Goal: Use online tool/utility: Utilize a website feature to perform a specific function

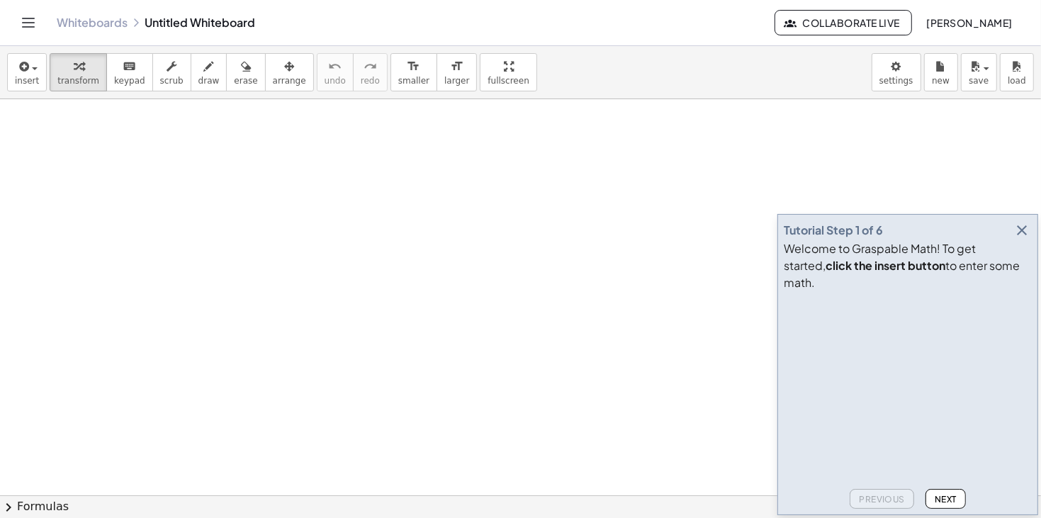
click at [1022, 237] on button "button" at bounding box center [1022, 230] width 20 height 20
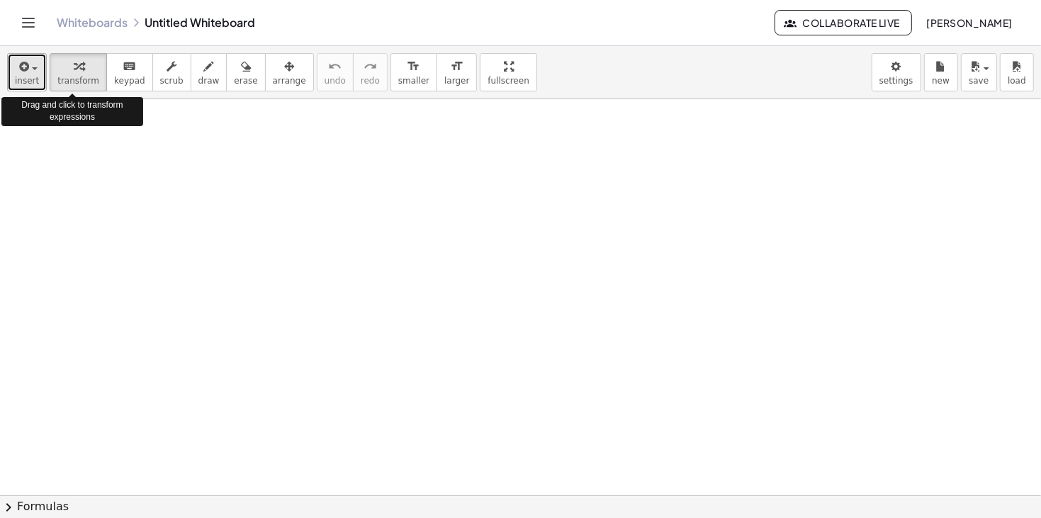
click at [35, 69] on button "insert" at bounding box center [27, 72] width 40 height 38
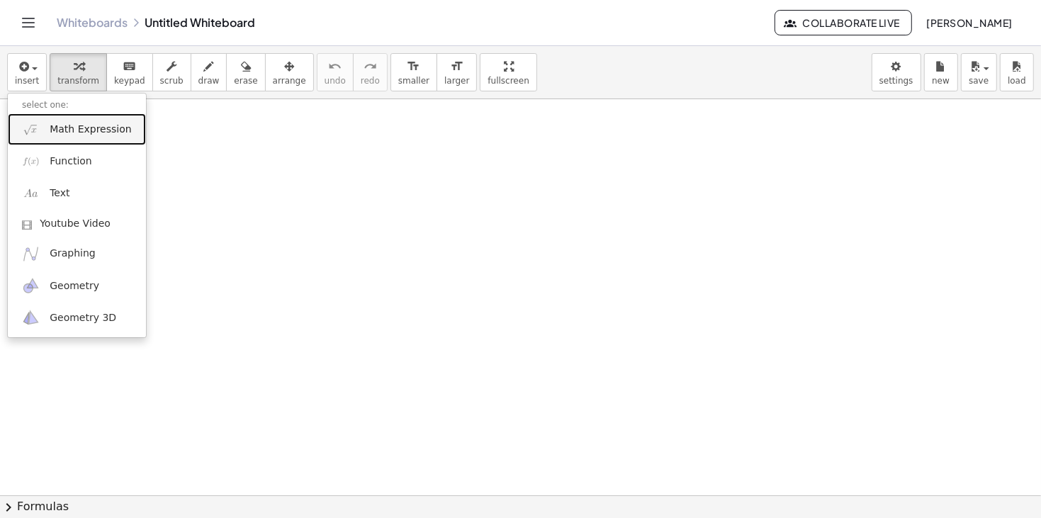
click at [98, 135] on span "Math Expression" at bounding box center [90, 130] width 81 height 14
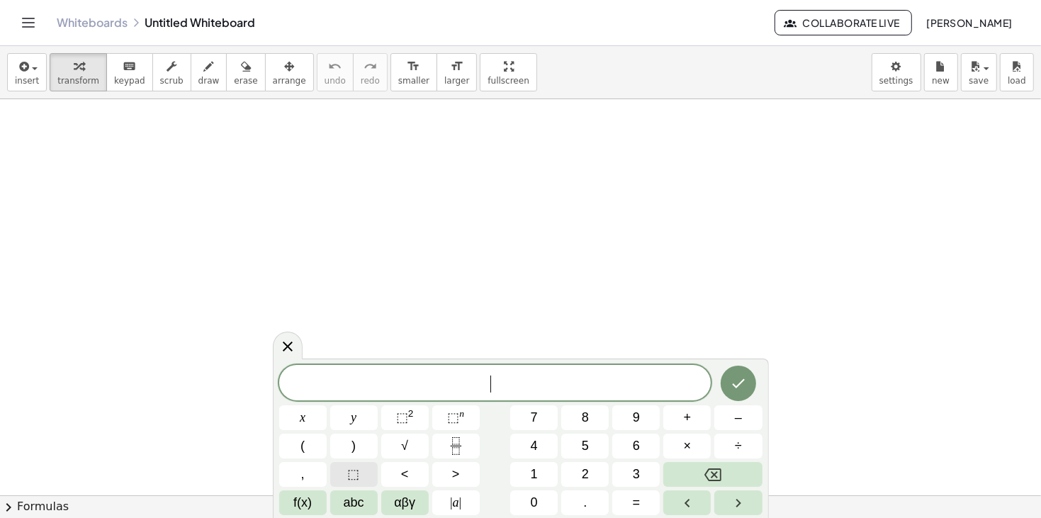
click at [368, 479] on button "⬚" at bounding box center [353, 474] width 47 height 25
click at [494, 382] on span "⬚" at bounding box center [494, 383] width 13 height 17
click at [460, 416] on sup "n" at bounding box center [461, 413] width 5 height 11
click at [454, 422] on span "⬚" at bounding box center [453, 417] width 12 height 14
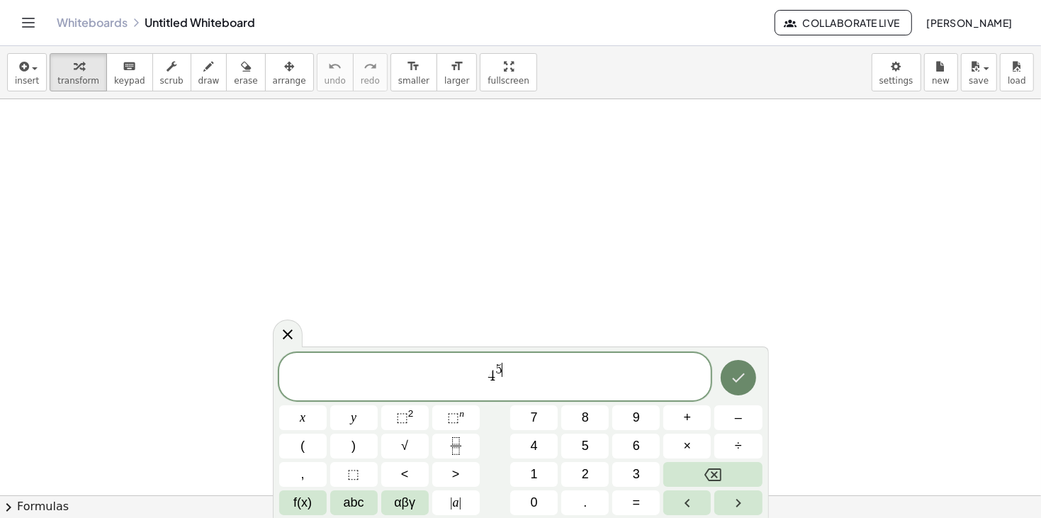
click at [731, 386] on button "Done" at bounding box center [738, 377] width 35 height 35
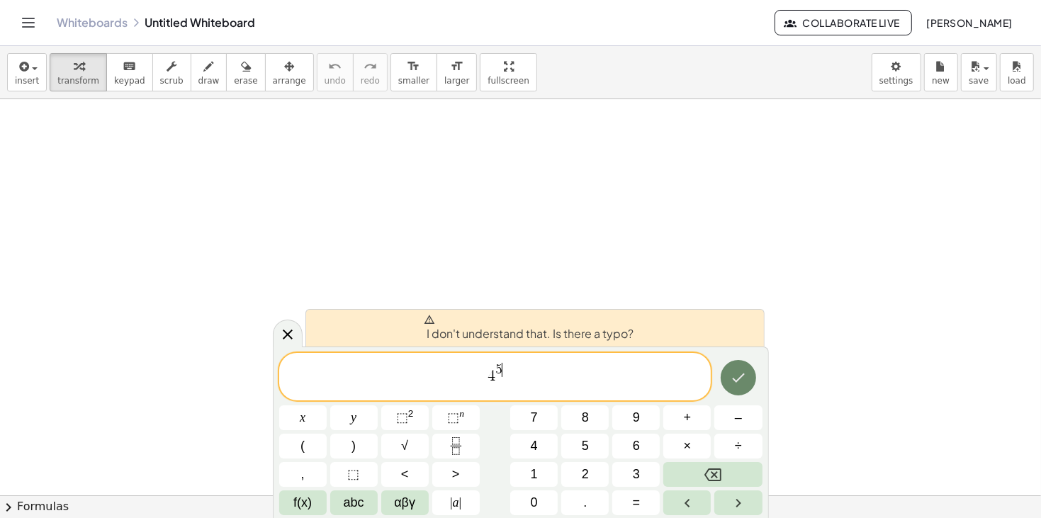
click at [746, 375] on icon "Done" at bounding box center [738, 377] width 17 height 17
click at [733, 398] on div at bounding box center [737, 377] width 47 height 49
click at [745, 360] on div at bounding box center [737, 377] width 47 height 49
click at [734, 366] on button "Done" at bounding box center [738, 377] width 35 height 35
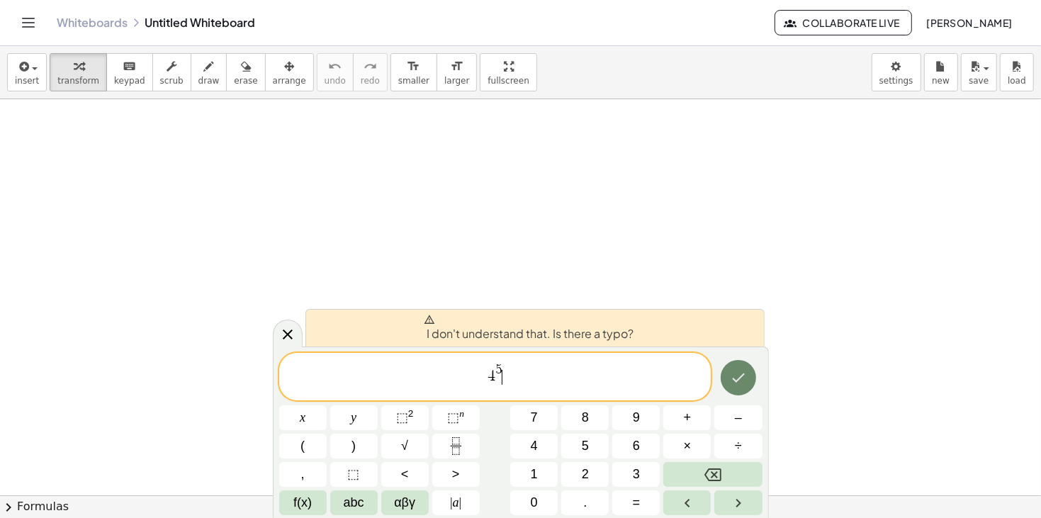
click at [734, 366] on button "Done" at bounding box center [738, 377] width 35 height 35
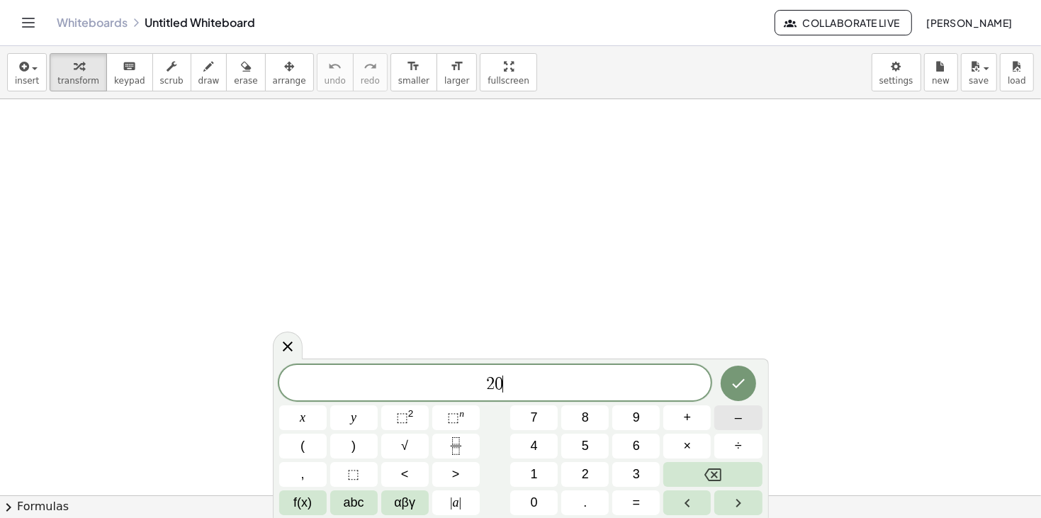
click at [733, 413] on button "–" at bounding box center [737, 417] width 47 height 25
click at [448, 413] on span "⬚" at bounding box center [453, 417] width 12 height 14
click at [704, 435] on button "×" at bounding box center [686, 446] width 47 height 25
click at [730, 387] on icon "Done" at bounding box center [738, 380] width 17 height 17
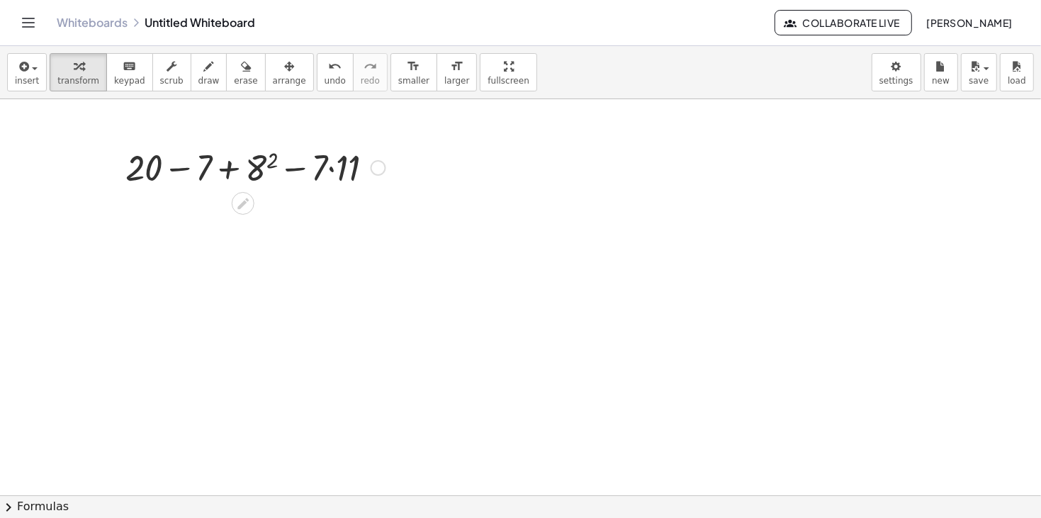
click at [178, 167] on div at bounding box center [255, 166] width 274 height 48
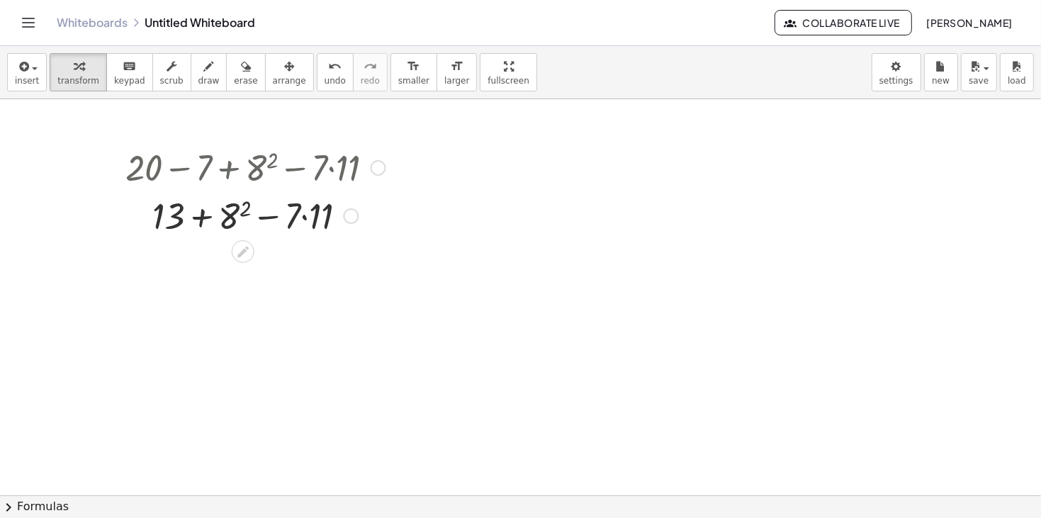
click at [231, 217] on div at bounding box center [255, 215] width 274 height 48
click at [260, 261] on div at bounding box center [255, 263] width 274 height 48
click at [308, 269] on div at bounding box center [255, 263] width 274 height 48
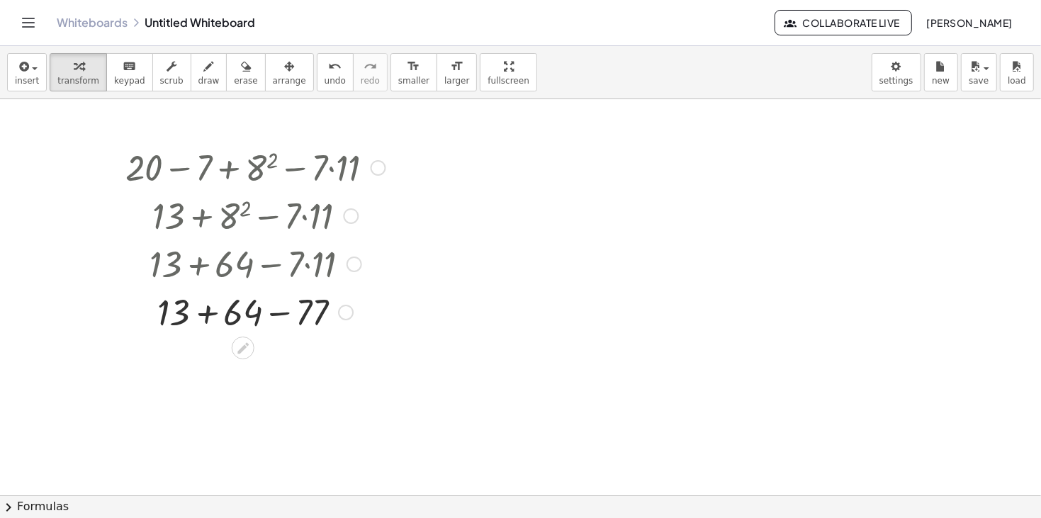
click at [281, 312] on div at bounding box center [255, 311] width 274 height 48
click at [242, 360] on div at bounding box center [255, 359] width 274 height 48
click at [26, 70] on icon "button" at bounding box center [22, 66] width 13 height 17
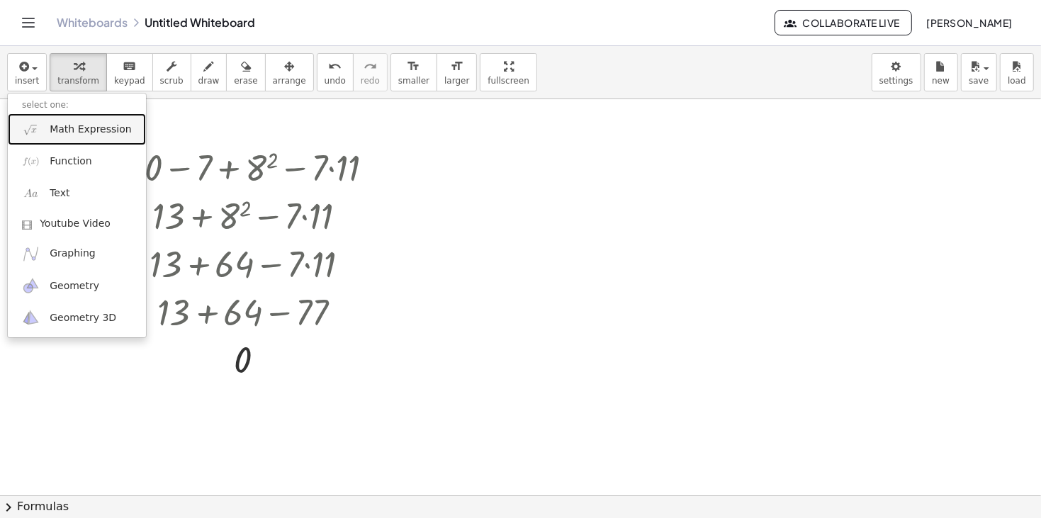
click at [78, 135] on span "Math Expression" at bounding box center [90, 130] width 81 height 14
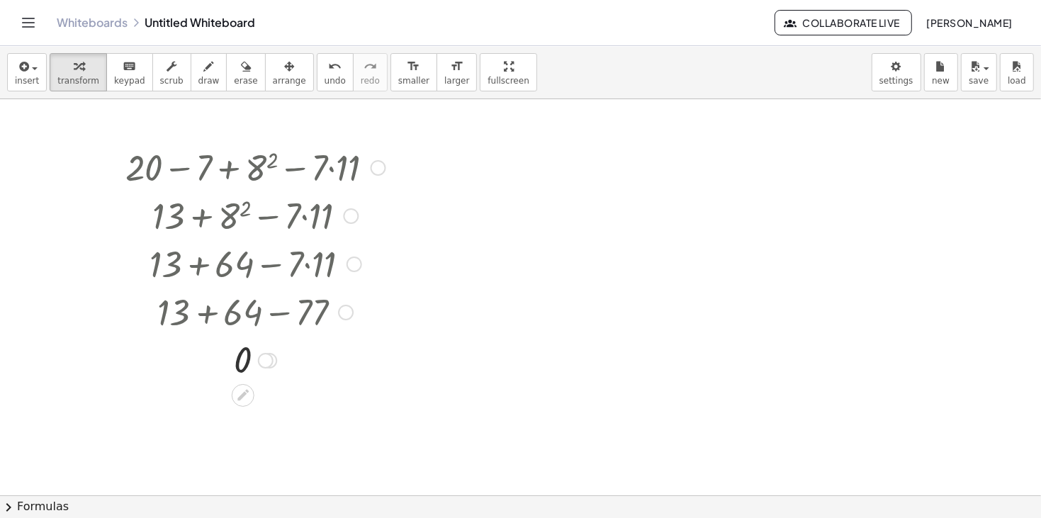
click at [382, 163] on div at bounding box center [379, 168] width 16 height 16
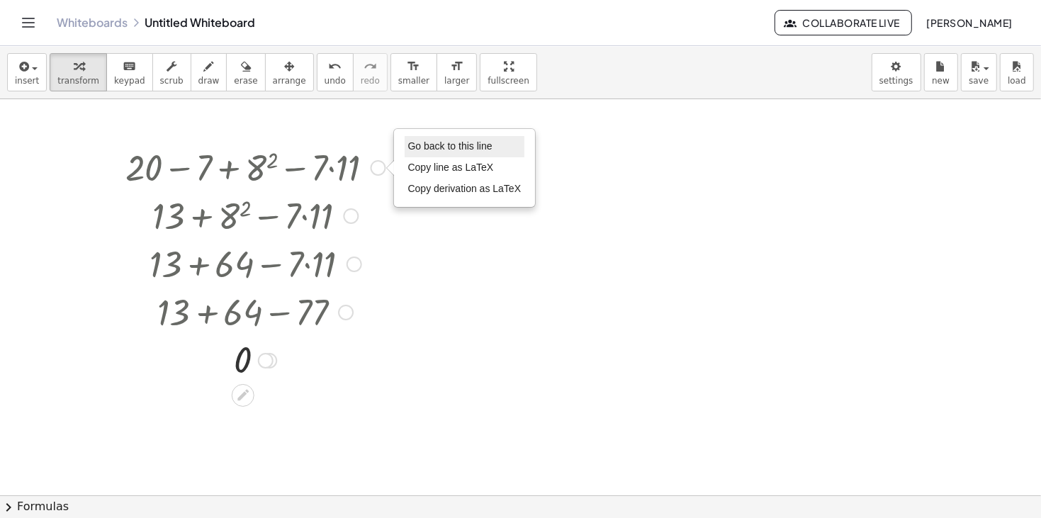
click at [446, 147] on span "Go back to this line" at bounding box center [450, 145] width 84 height 11
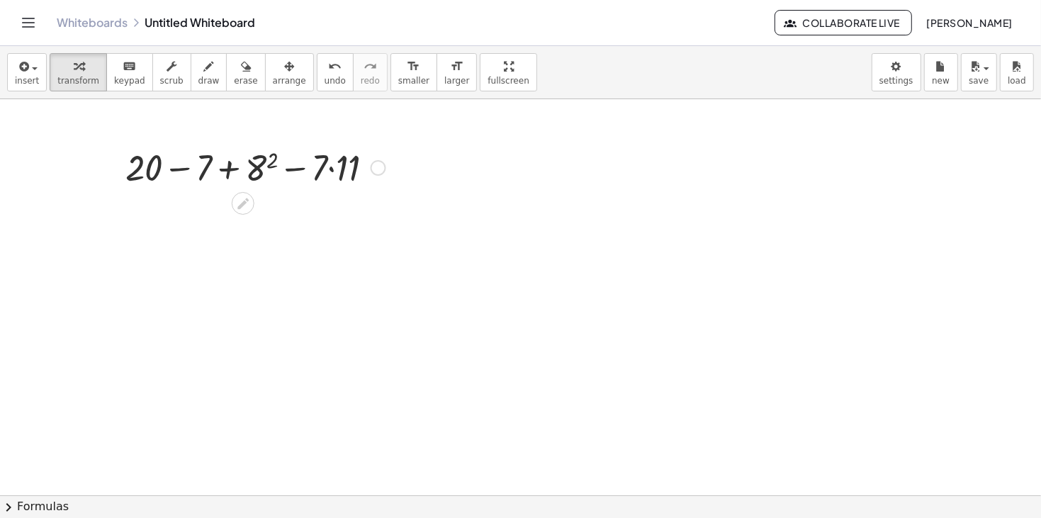
click at [373, 164] on div "Go back to this line Copy line as LaTeX Copy derivation as LaTeX" at bounding box center [379, 168] width 16 height 16
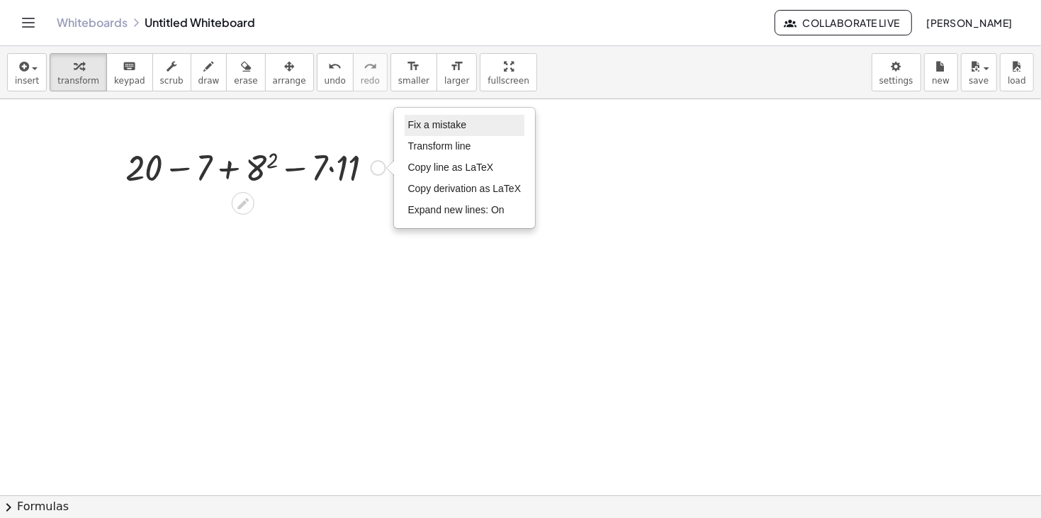
click at [443, 131] on li "Fix a mistake" at bounding box center [465, 125] width 120 height 21
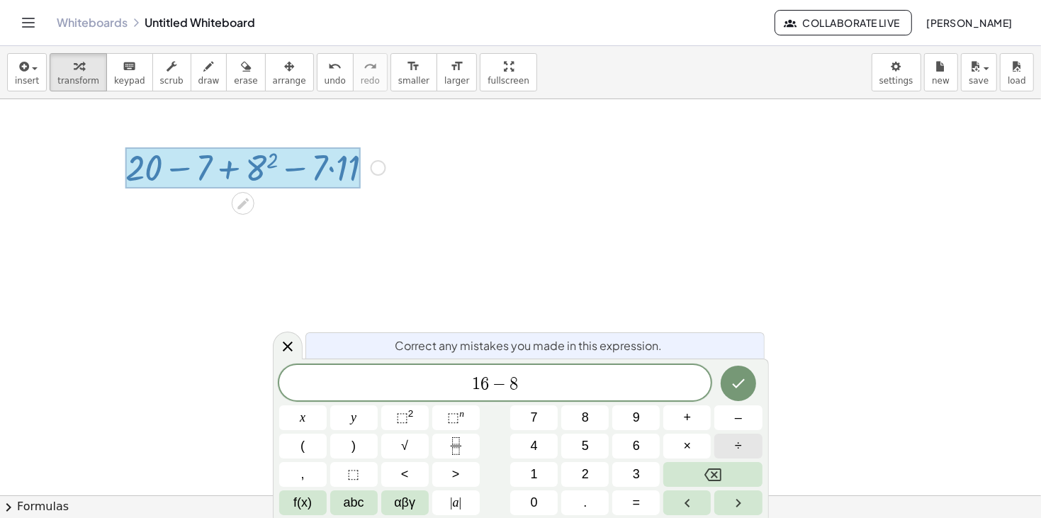
click at [740, 451] on span "÷" at bounding box center [738, 445] width 7 height 19
click at [454, 417] on span "⬚" at bounding box center [453, 417] width 12 height 14
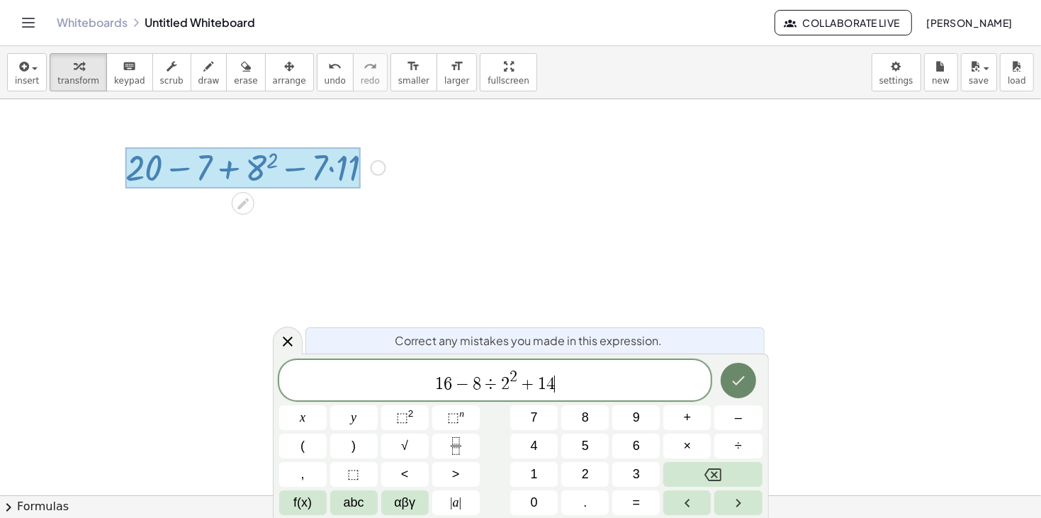
click at [741, 385] on icon "Done" at bounding box center [738, 380] width 17 height 17
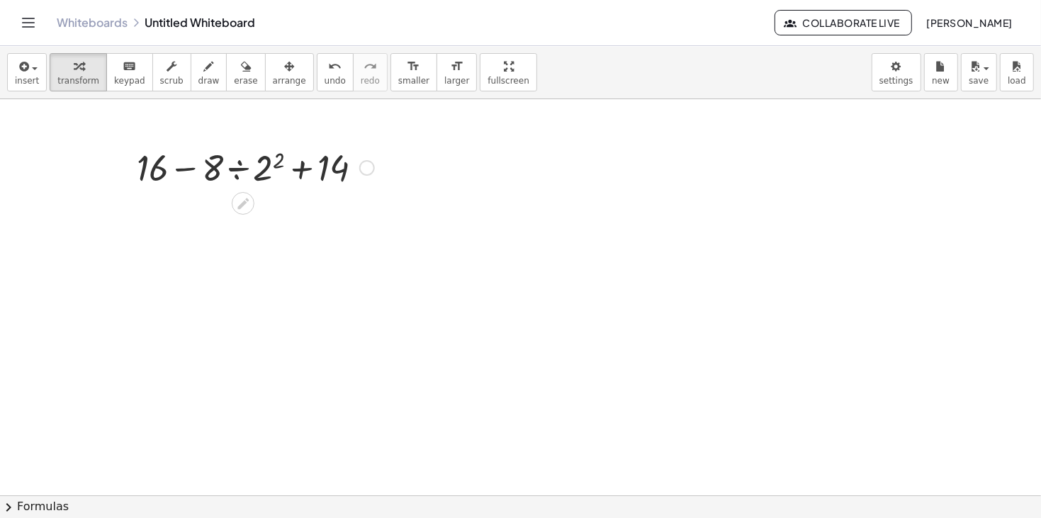
click at [262, 169] on div at bounding box center [256, 166] width 252 height 48
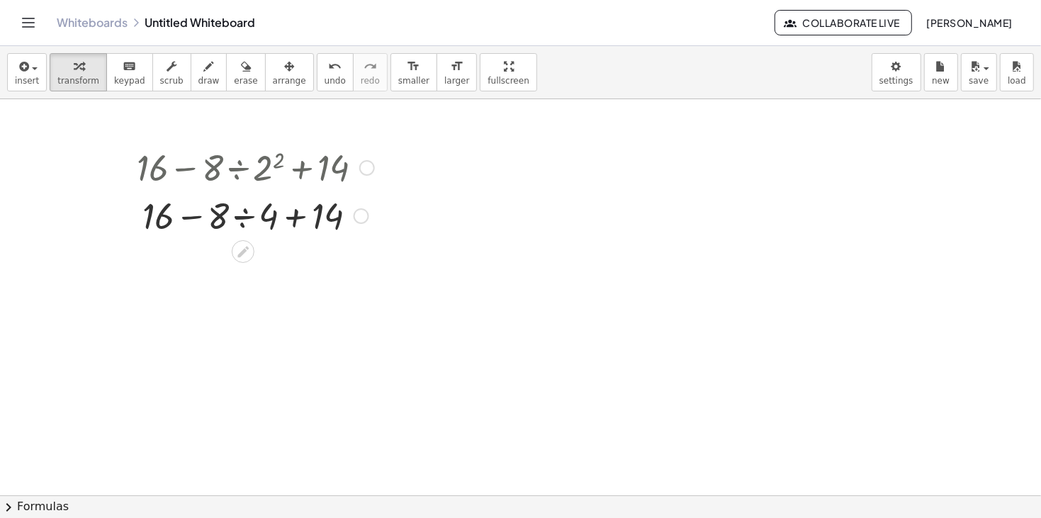
click at [246, 218] on div at bounding box center [256, 215] width 252 height 48
click at [275, 271] on div at bounding box center [256, 263] width 252 height 48
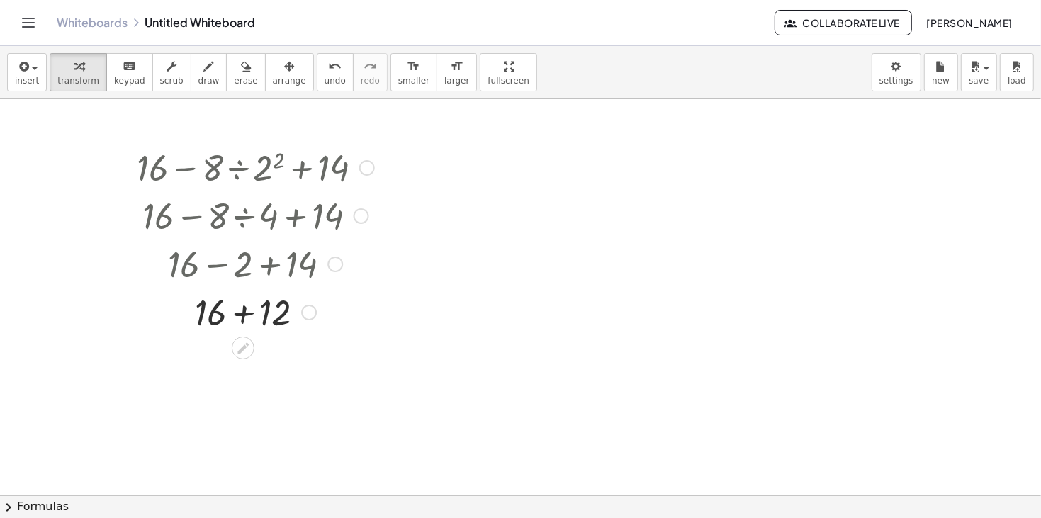
click at [244, 308] on div at bounding box center [256, 311] width 252 height 48
click at [366, 171] on div at bounding box center [367, 168] width 16 height 16
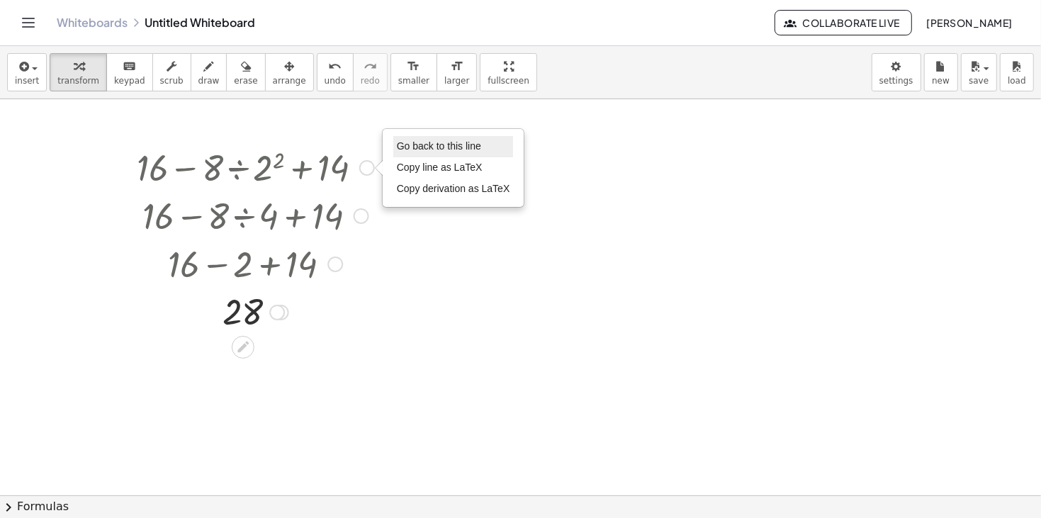
click at [436, 150] on span "Go back to this line" at bounding box center [439, 145] width 84 height 11
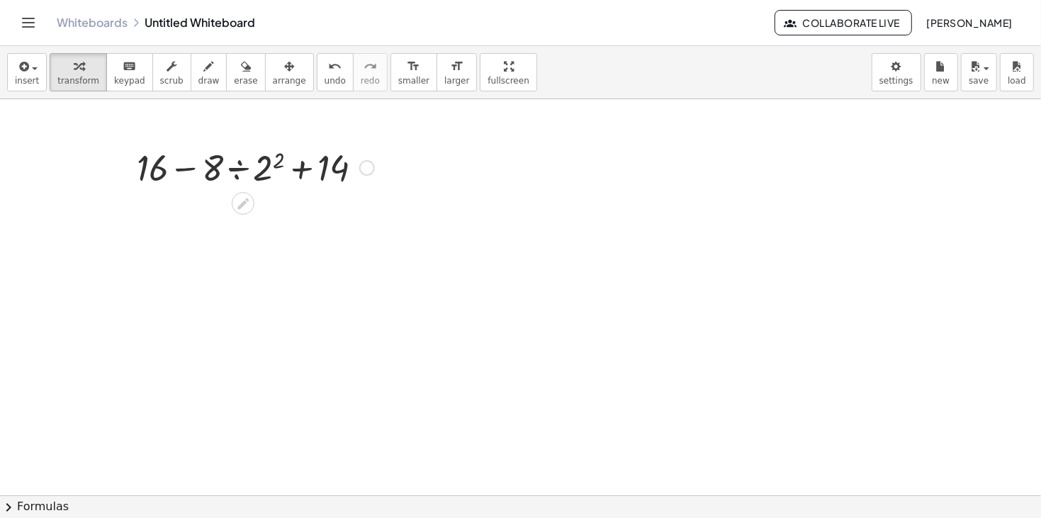
click at [371, 164] on div "Go back to this line Copy line as LaTeX Copy derivation as LaTeX" at bounding box center [367, 168] width 16 height 16
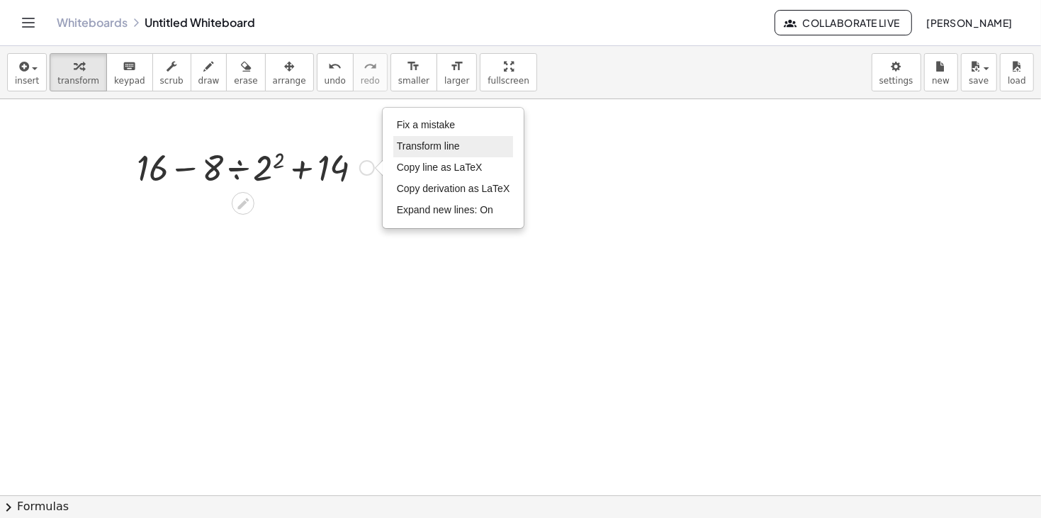
click at [437, 136] on li "Transform line" at bounding box center [453, 146] width 120 height 21
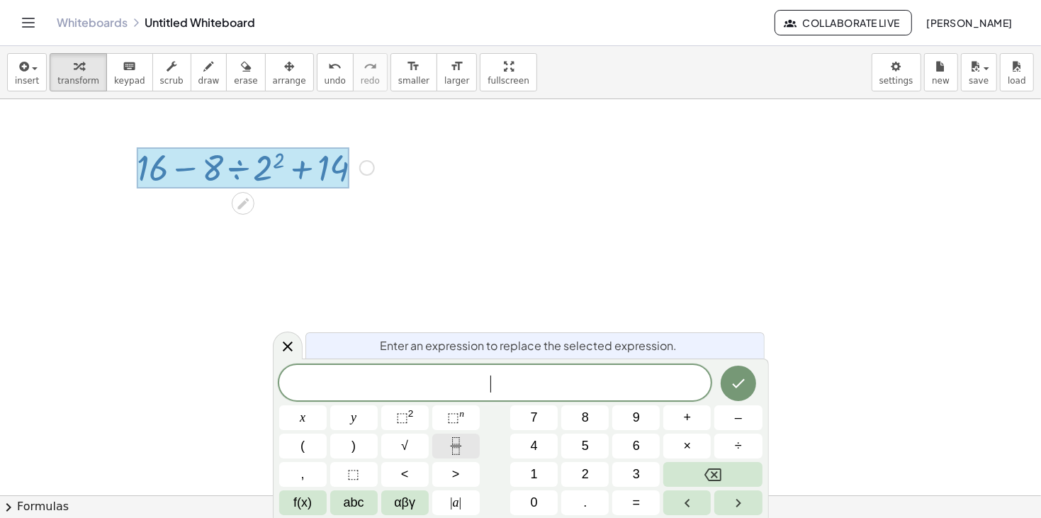
click at [465, 438] on button "Fraction" at bounding box center [455, 446] width 47 height 25
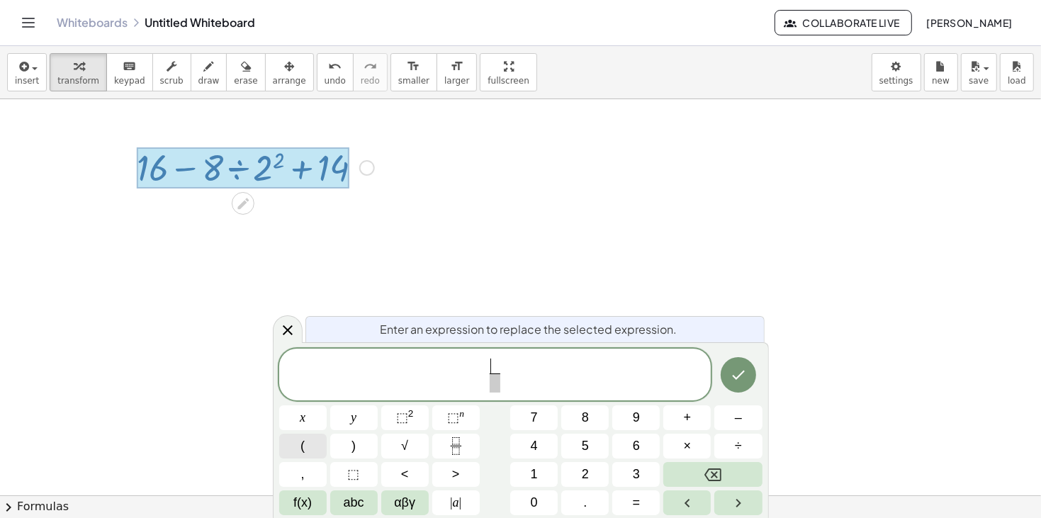
click at [304, 449] on span "(" at bounding box center [302, 445] width 4 height 19
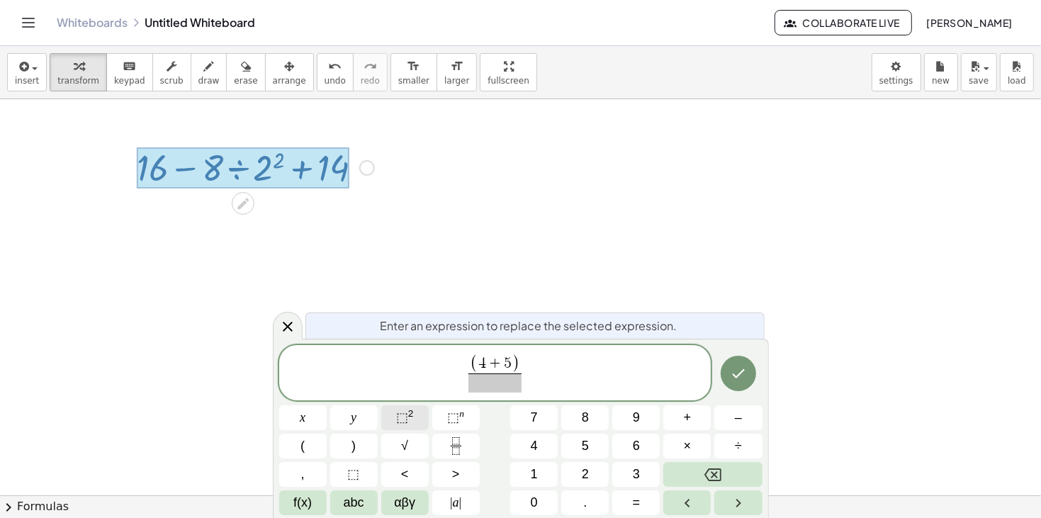
click at [411, 417] on sup "2" at bounding box center [411, 413] width 6 height 11
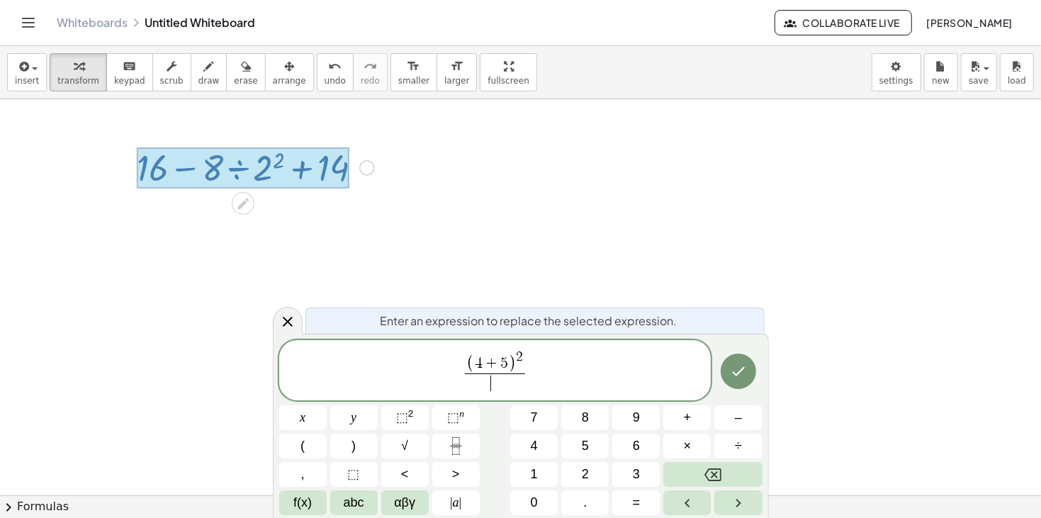
click at [478, 388] on span "​" at bounding box center [495, 382] width 60 height 19
click at [741, 366] on icon "Done" at bounding box center [738, 369] width 17 height 17
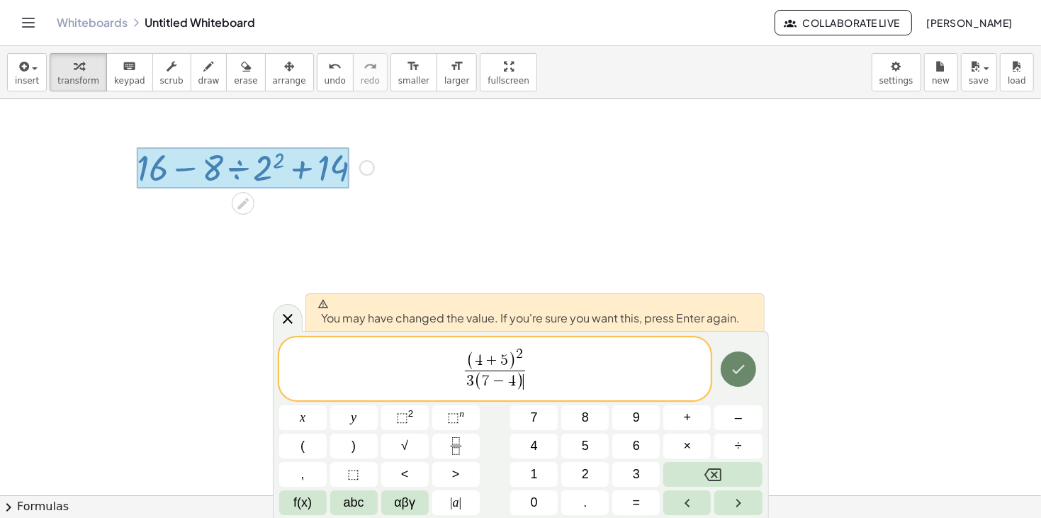
click at [728, 357] on button "Done" at bounding box center [738, 368] width 35 height 35
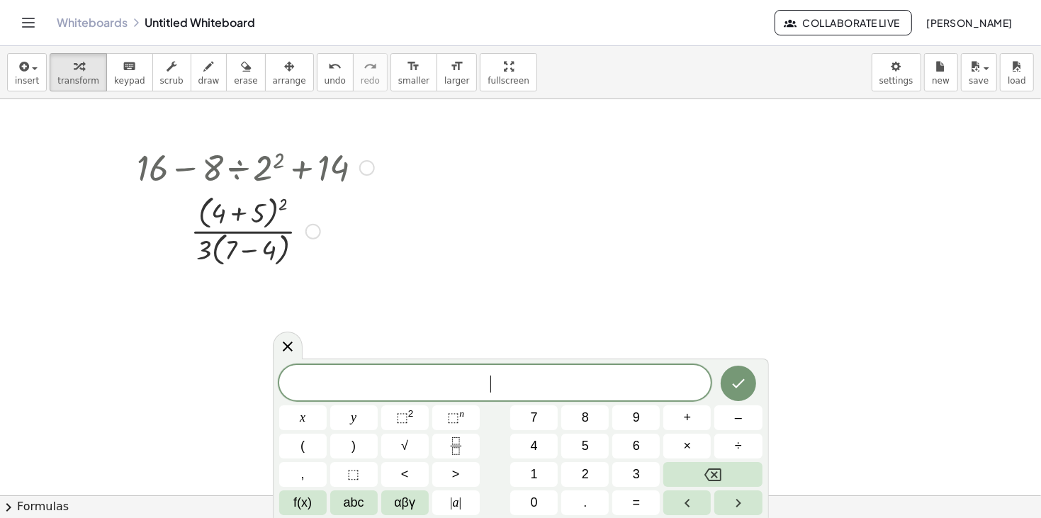
click at [283, 203] on div at bounding box center [256, 230] width 252 height 79
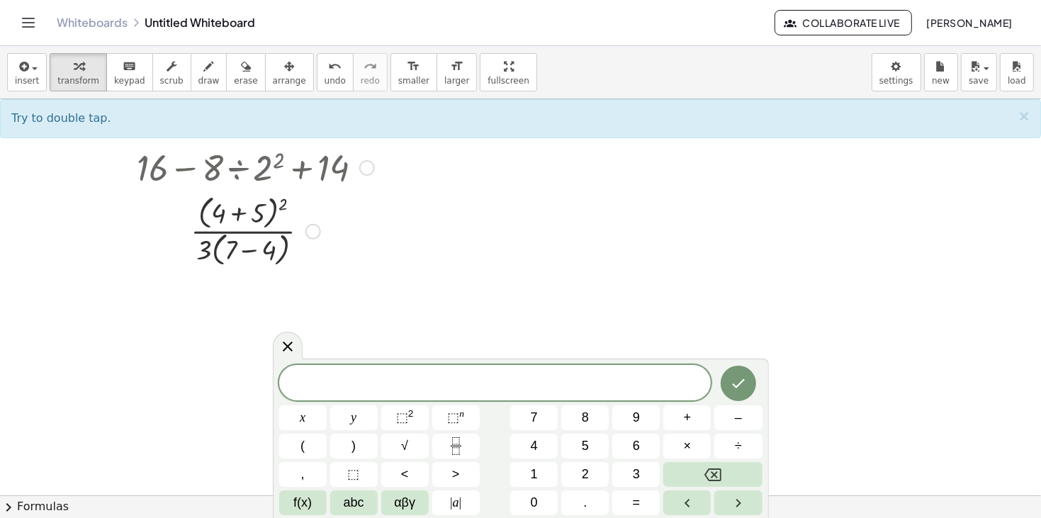
click at [238, 215] on div at bounding box center [256, 230] width 252 height 79
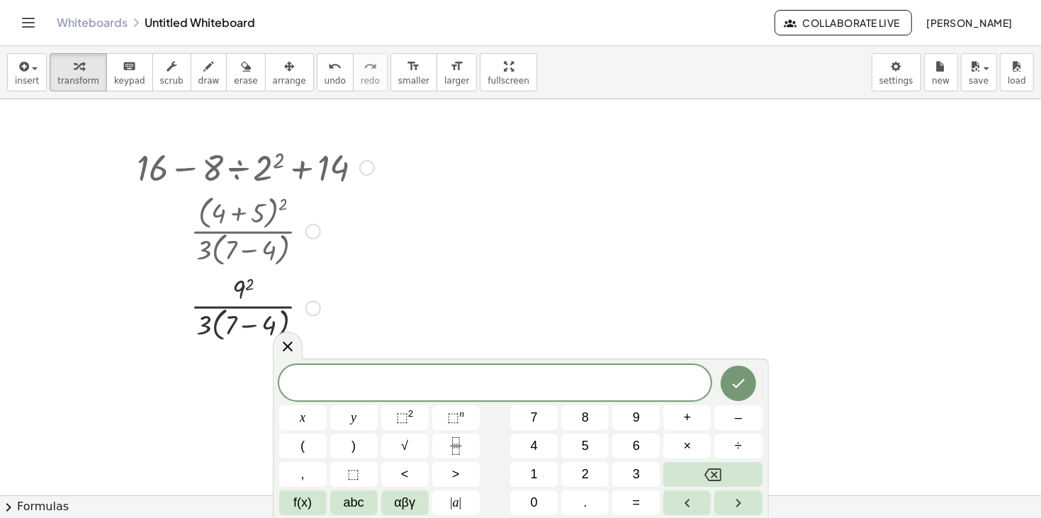
click at [249, 326] on div at bounding box center [256, 306] width 252 height 75
click at [242, 328] on div at bounding box center [256, 306] width 252 height 71
click at [239, 290] on div at bounding box center [255, 306] width 266 height 71
click at [242, 354] on div at bounding box center [256, 377] width 252 height 71
click at [242, 380] on div at bounding box center [256, 377] width 252 height 71
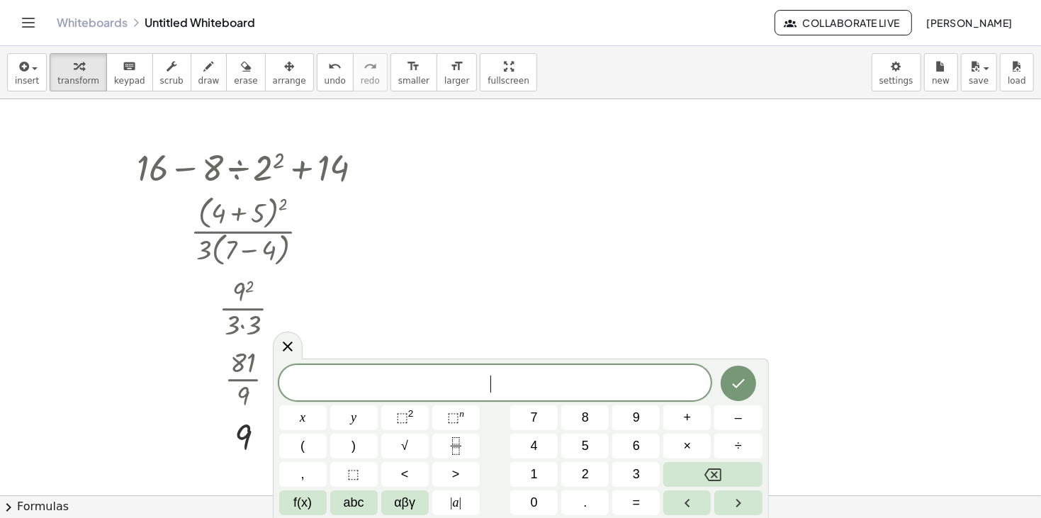
click at [418, 382] on span "​" at bounding box center [495, 384] width 432 height 20
click at [367, 168] on div at bounding box center [367, 168] width 16 height 16
click at [312, 227] on div at bounding box center [313, 232] width 16 height 16
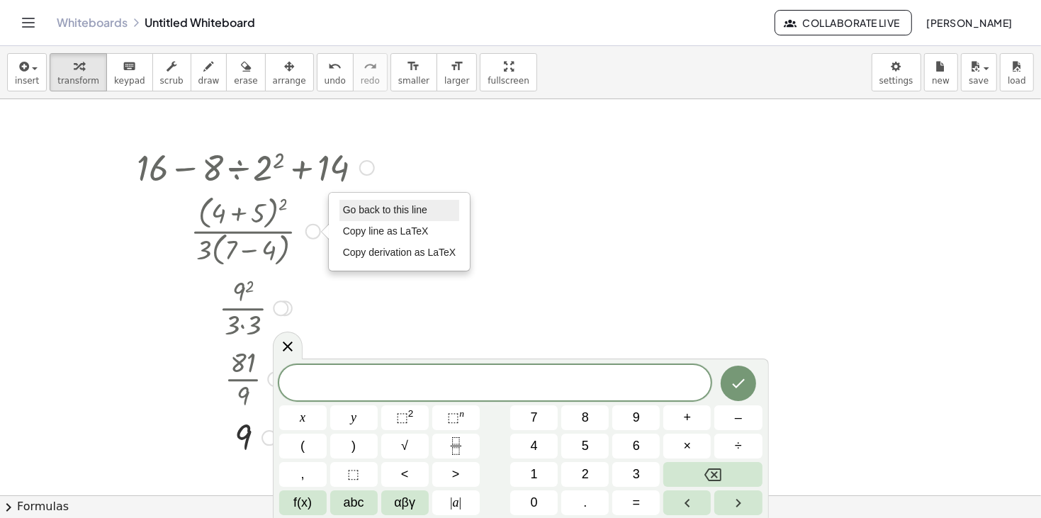
click at [360, 208] on span "Go back to this line" at bounding box center [385, 209] width 84 height 11
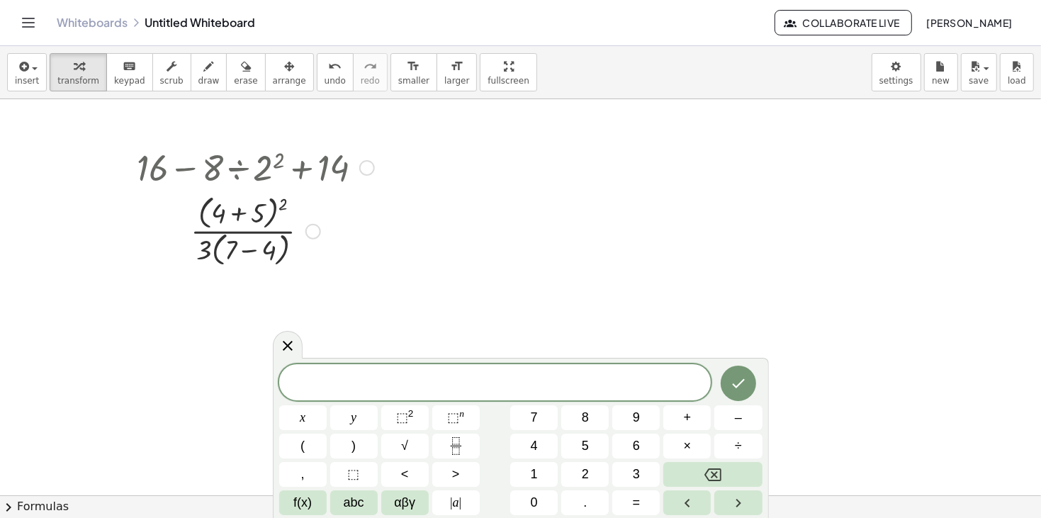
click at [311, 233] on div "Go back to this line Copy line as LaTeX Copy derivation as LaTeX" at bounding box center [313, 232] width 16 height 16
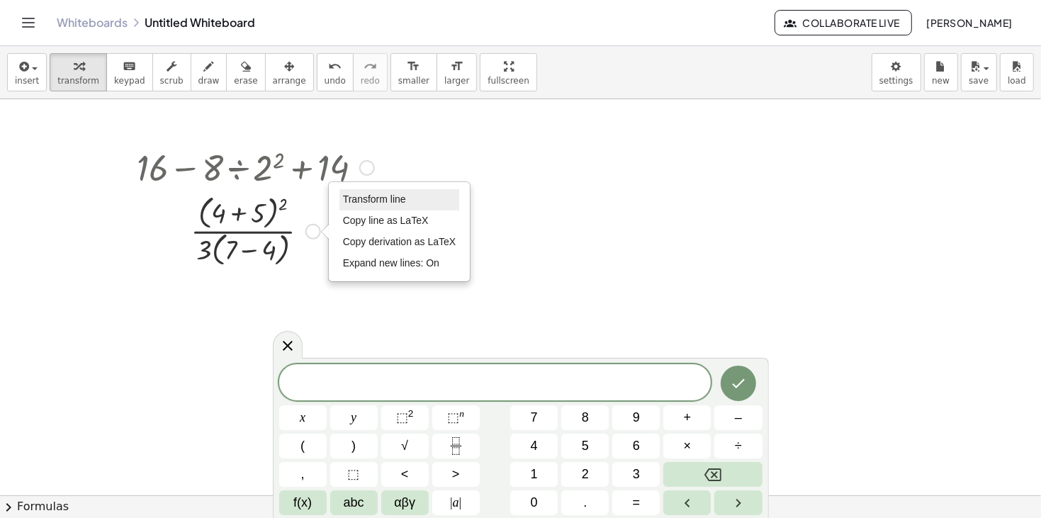
click at [366, 202] on span "Transform line" at bounding box center [374, 198] width 63 height 11
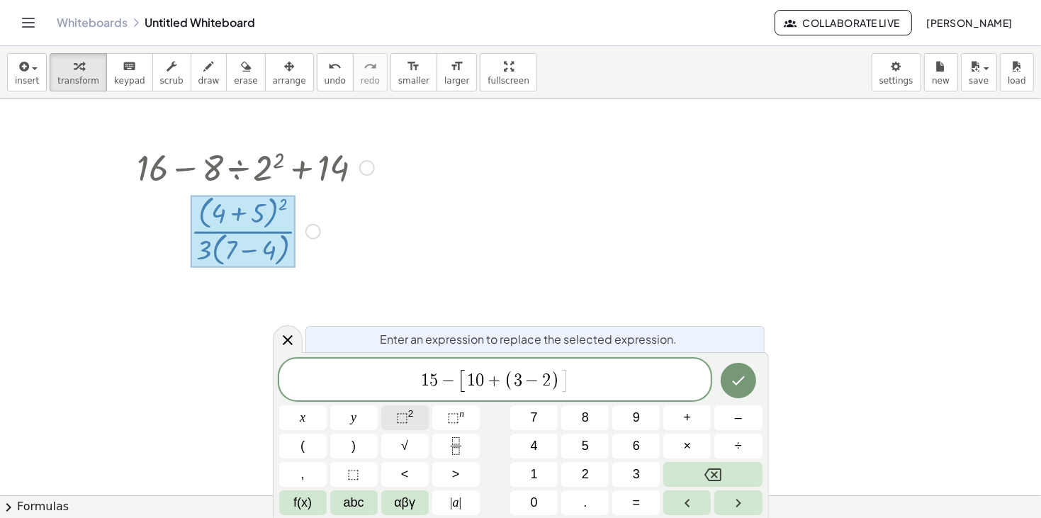
click at [402, 420] on span "⬚" at bounding box center [402, 417] width 12 height 14
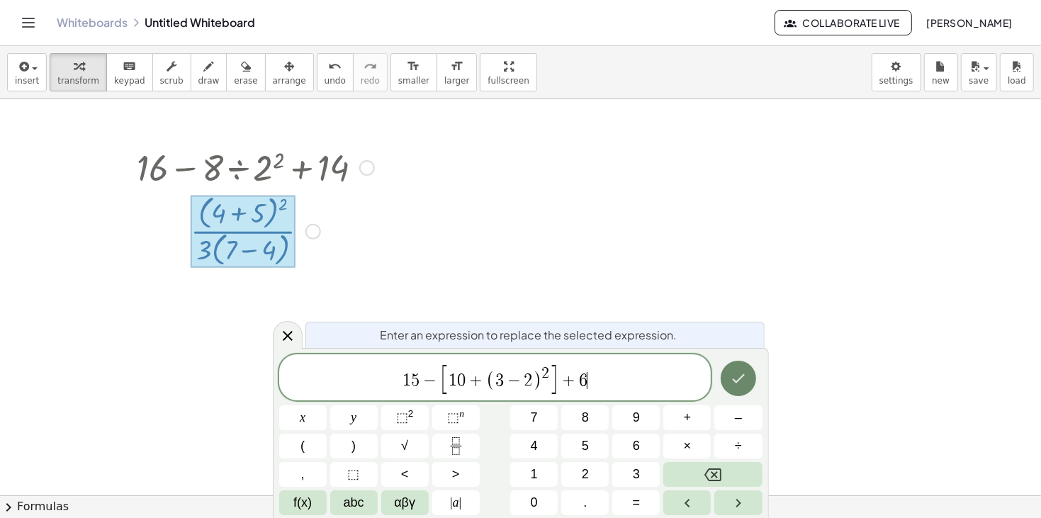
click at [742, 388] on button "Done" at bounding box center [738, 378] width 35 height 35
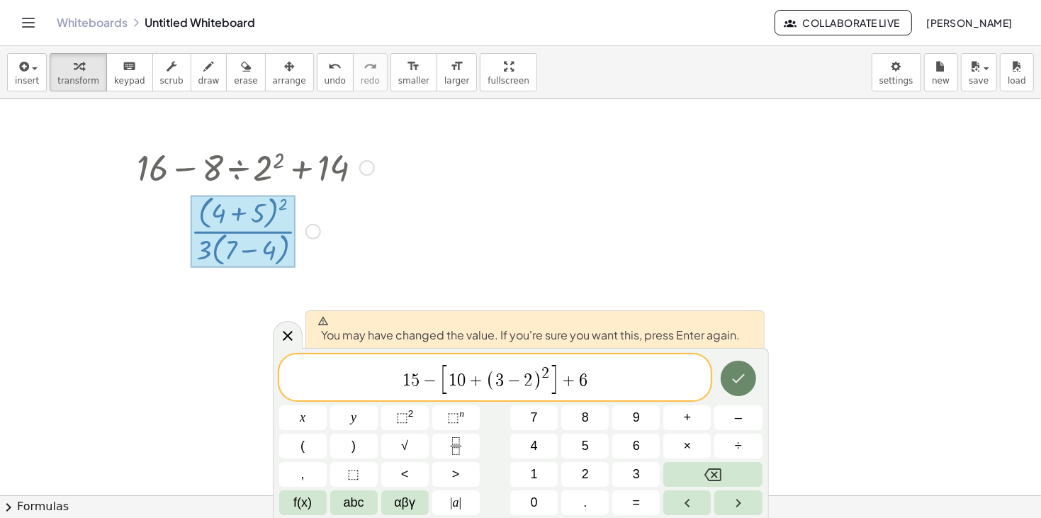
click at [734, 378] on icon "Done" at bounding box center [738, 378] width 17 height 17
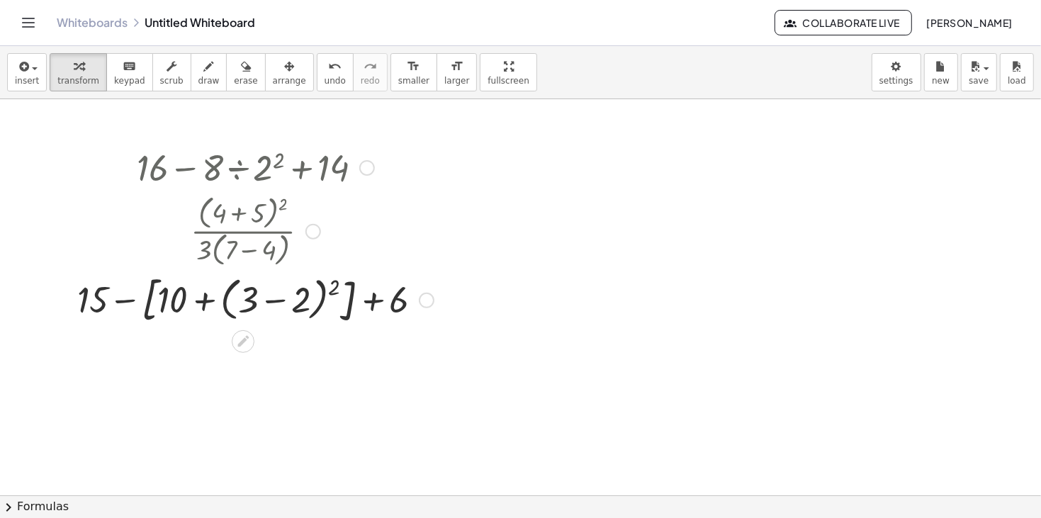
click at [277, 299] on div at bounding box center [255, 298] width 371 height 59
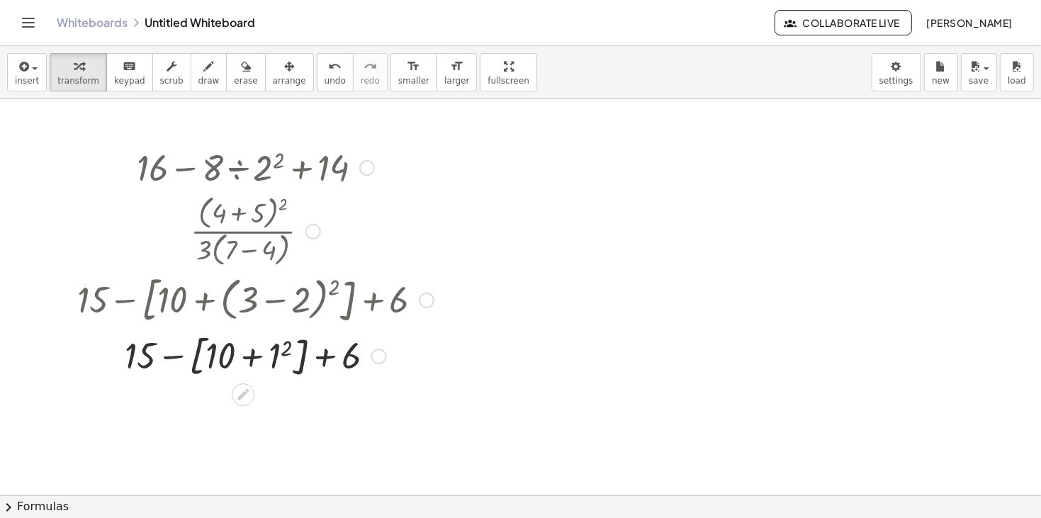
click at [250, 361] on div at bounding box center [255, 355] width 371 height 54
click at [281, 351] on div at bounding box center [255, 355] width 371 height 54
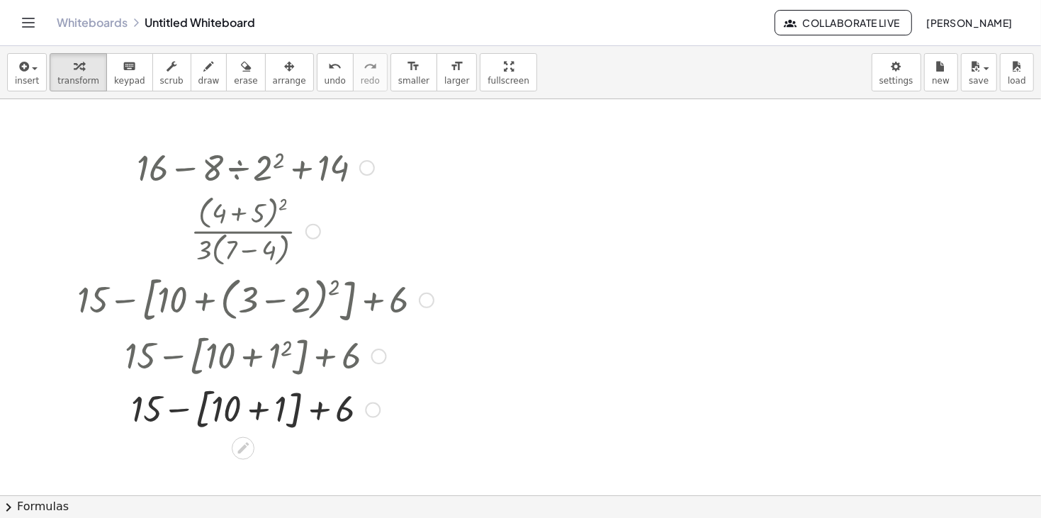
click at [256, 405] on div at bounding box center [255, 409] width 371 height 54
click at [270, 465] on div at bounding box center [255, 459] width 371 height 48
click at [244, 467] on div at bounding box center [255, 459] width 371 height 48
click at [306, 232] on div at bounding box center [313, 232] width 16 height 16
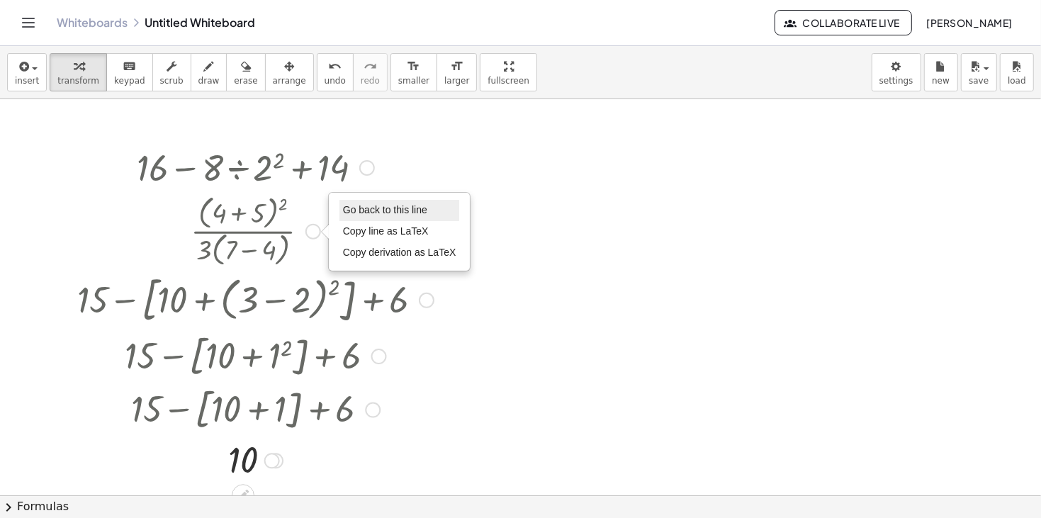
click at [422, 205] on span "Go back to this line" at bounding box center [385, 209] width 84 height 11
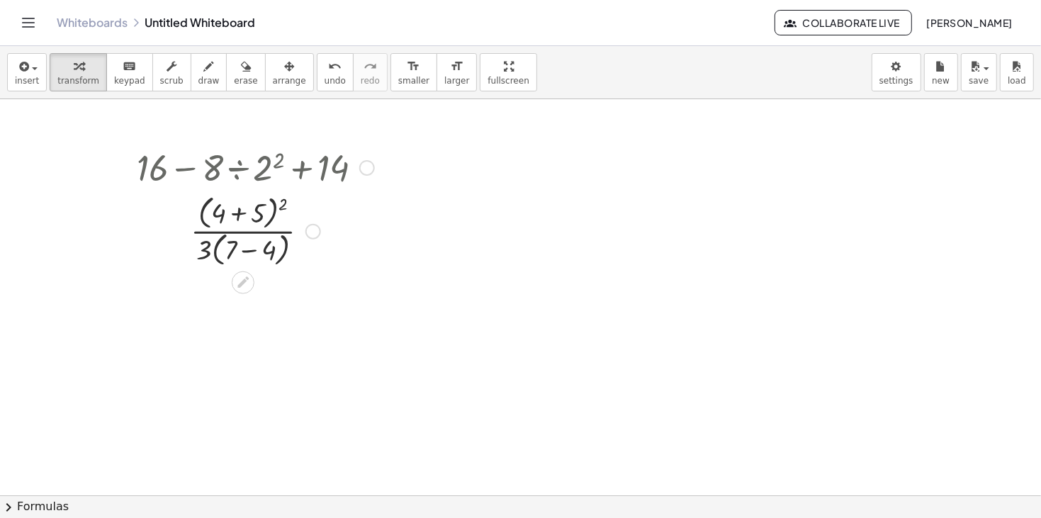
click at [312, 237] on div "Go back to this line Copy line as LaTeX Copy derivation as LaTeX" at bounding box center [313, 232] width 16 height 16
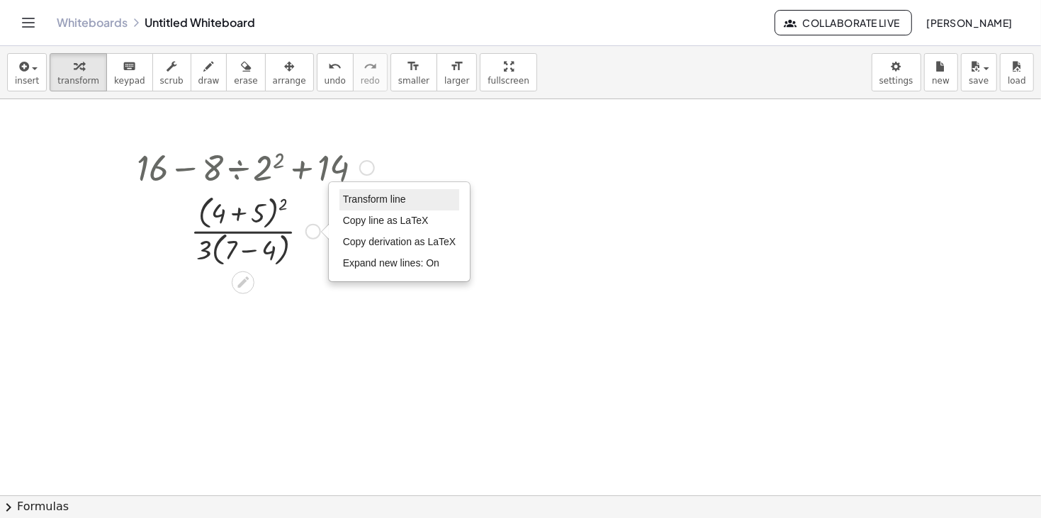
click at [385, 203] on span "Transform line" at bounding box center [374, 198] width 63 height 11
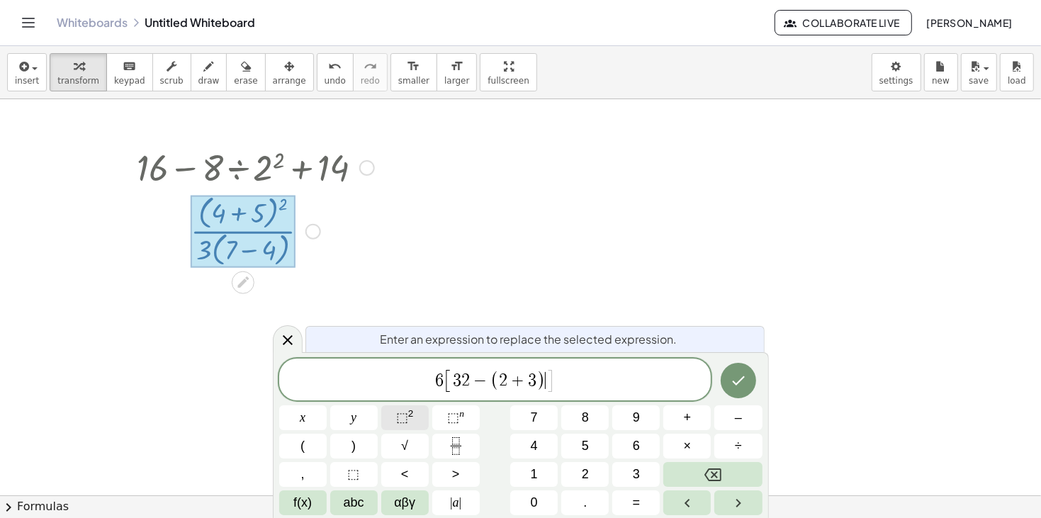
click at [389, 421] on button "⬚ 2" at bounding box center [404, 417] width 47 height 25
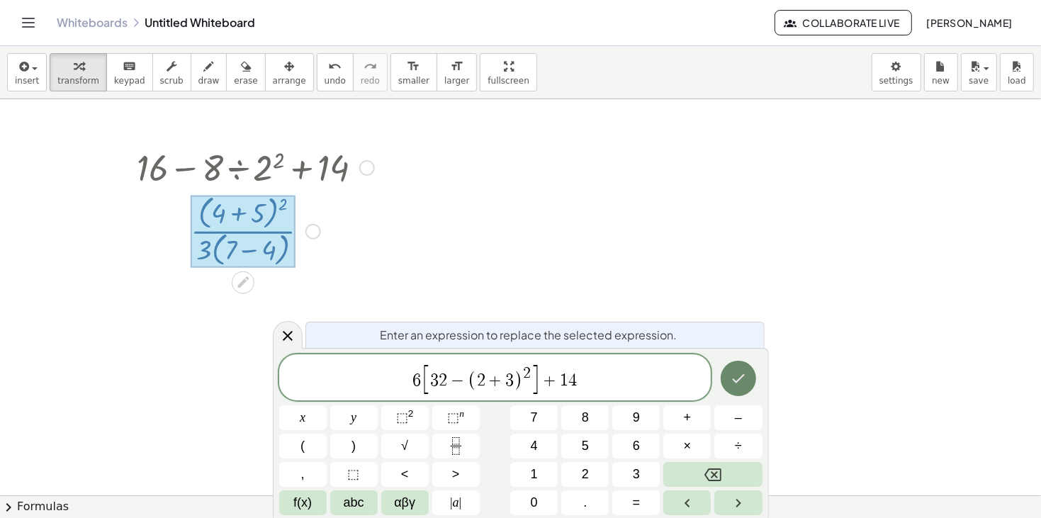
click at [738, 379] on icon "Done" at bounding box center [738, 377] width 13 height 9
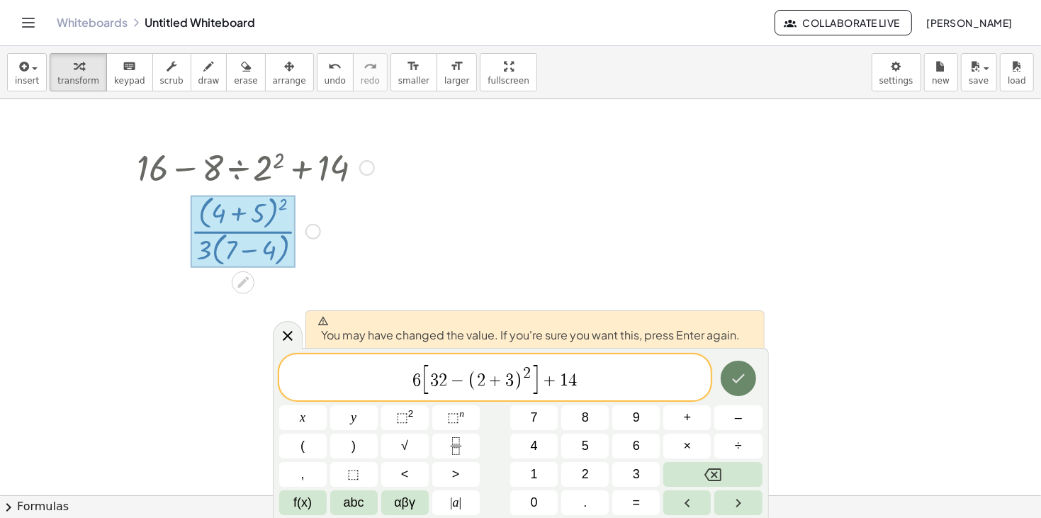
click at [728, 370] on button "Done" at bounding box center [738, 378] width 35 height 35
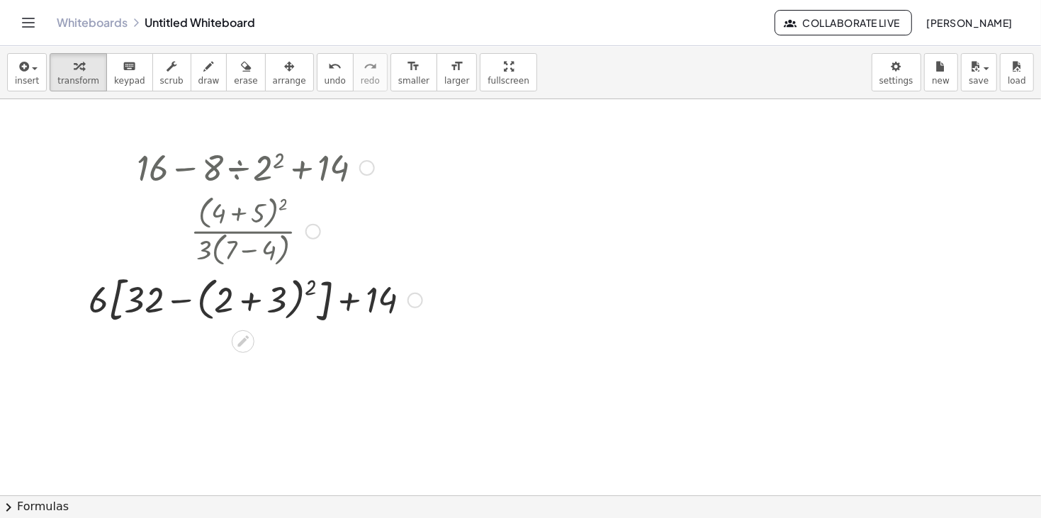
click at [253, 300] on div at bounding box center [255, 298] width 348 height 59
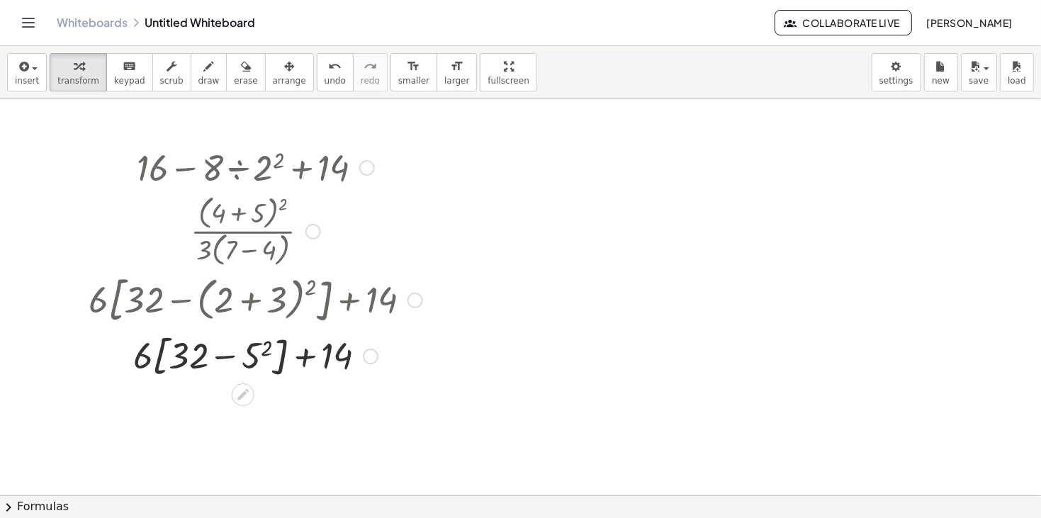
click at [254, 348] on div at bounding box center [255, 355] width 348 height 54
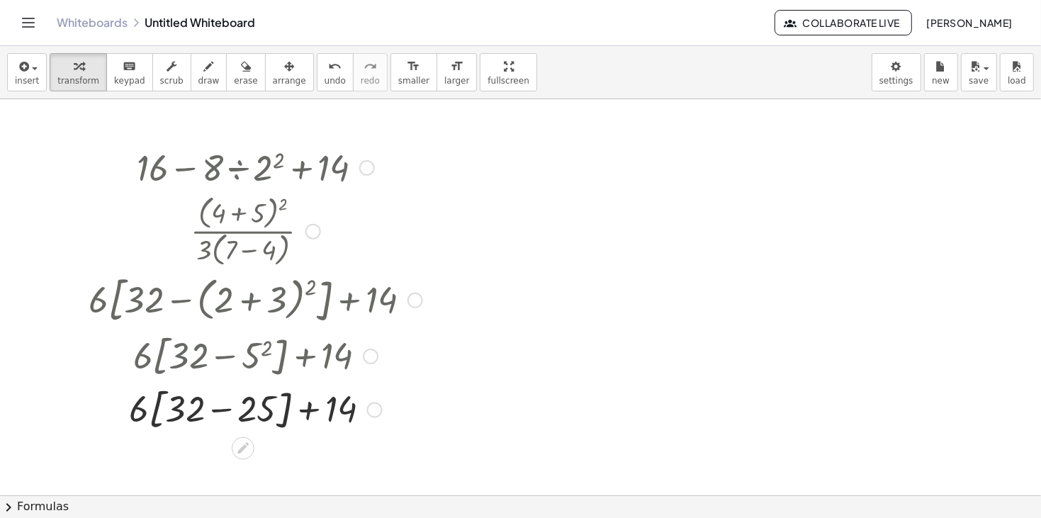
click at [217, 410] on div at bounding box center [255, 409] width 348 height 54
click at [250, 465] on div at bounding box center [255, 459] width 348 height 48
click at [213, 464] on div at bounding box center [255, 459] width 348 height 48
click at [247, 463] on div at bounding box center [255, 459] width 348 height 48
click at [303, 239] on div at bounding box center [255, 230] width 348 height 79
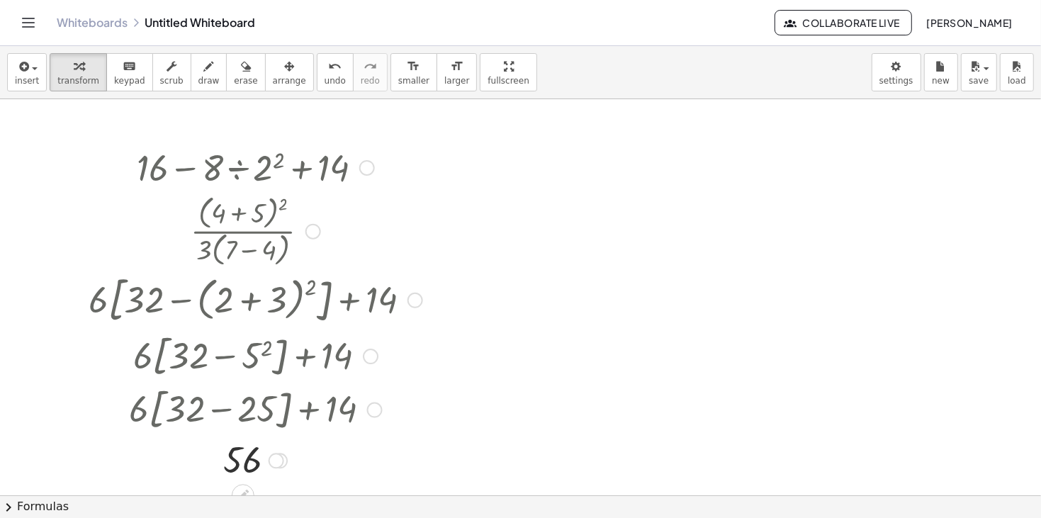
click at [315, 230] on div at bounding box center [313, 232] width 16 height 16
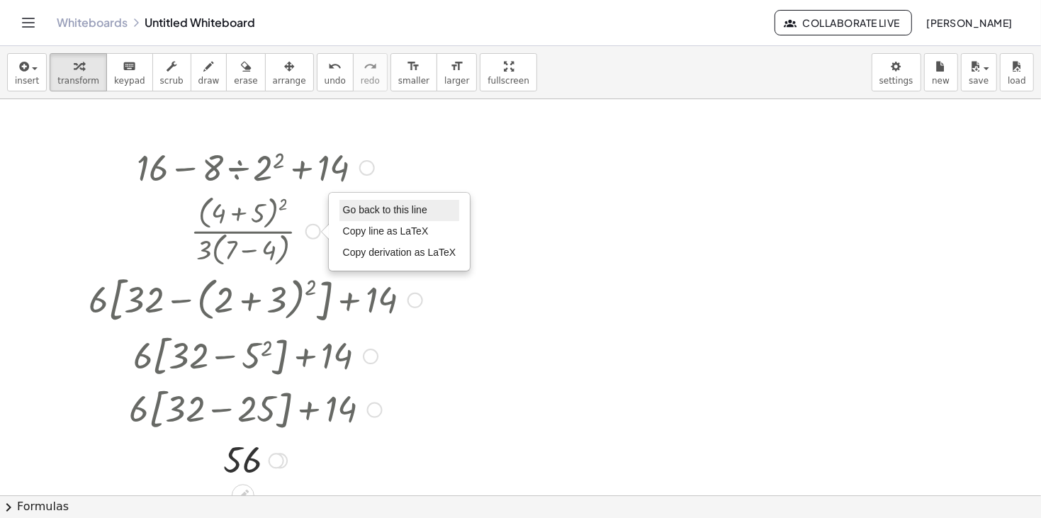
click at [383, 212] on span "Go back to this line" at bounding box center [385, 209] width 84 height 11
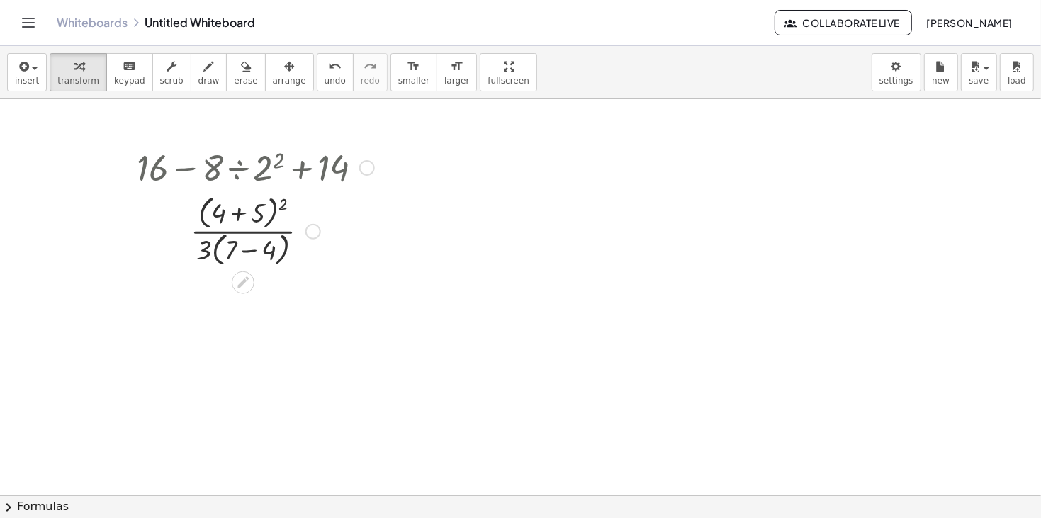
click at [371, 162] on div "Go back to this line Copy line as LaTeX Copy derivation as LaTeX" at bounding box center [367, 168] width 16 height 16
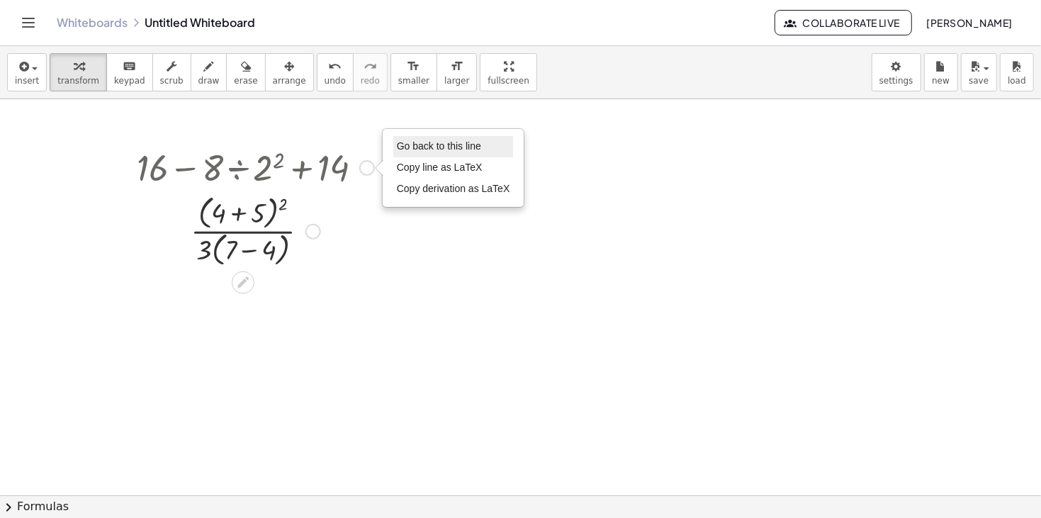
click at [419, 150] on span "Go back to this line" at bounding box center [439, 145] width 84 height 11
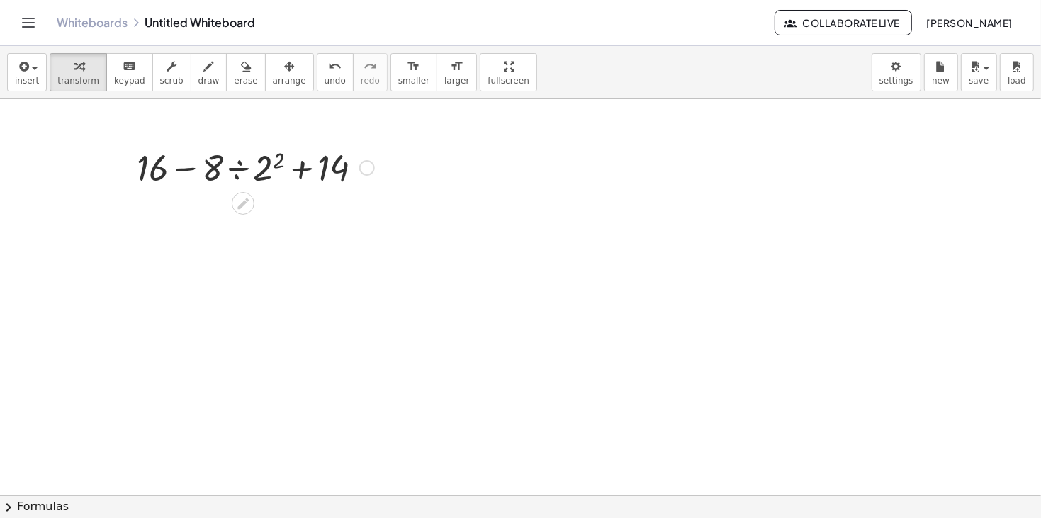
click at [361, 171] on div "Go back to this line Copy line as LaTeX Copy derivation as LaTeX" at bounding box center [367, 168] width 16 height 16
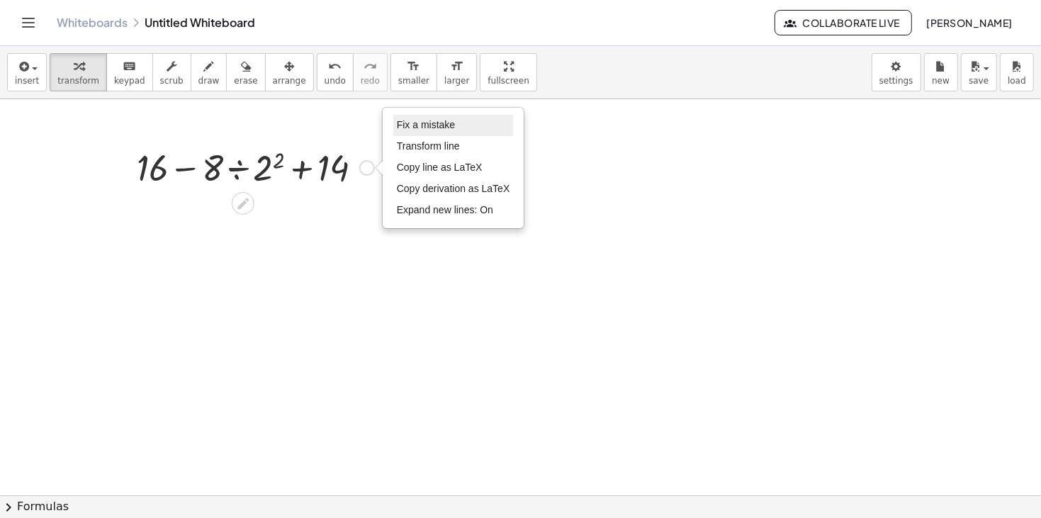
click at [407, 132] on li "Fix a mistake" at bounding box center [453, 125] width 120 height 21
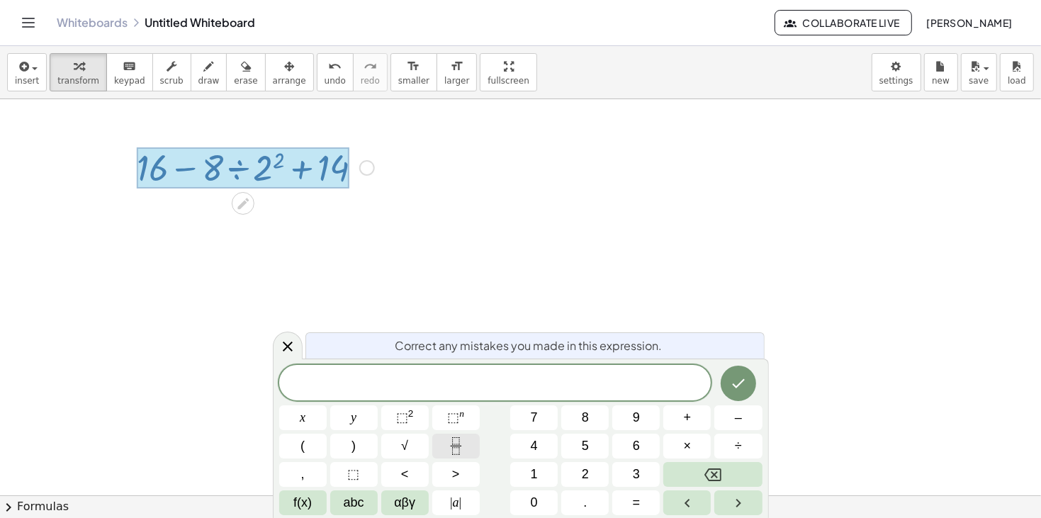
click at [453, 441] on icon "Fraction" at bounding box center [456, 446] width 18 height 18
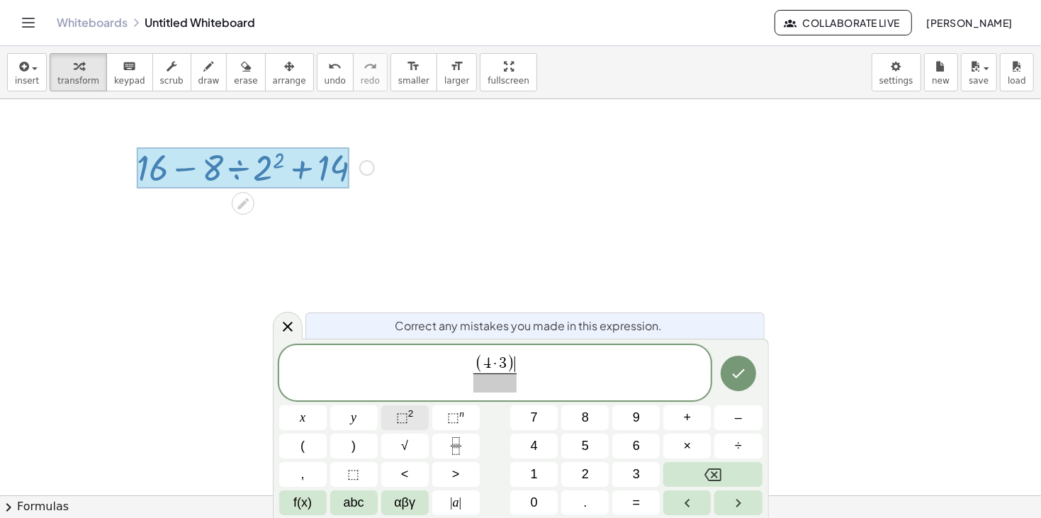
click at [402, 420] on span "⬚" at bounding box center [402, 417] width 12 height 14
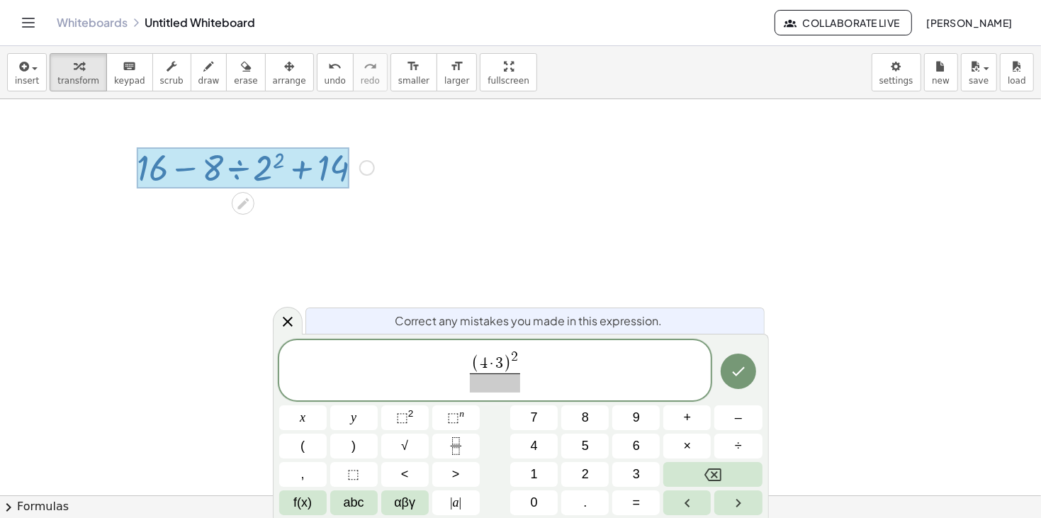
click at [489, 383] on span at bounding box center [495, 382] width 50 height 19
click at [733, 373] on icon "Done" at bounding box center [738, 370] width 13 height 9
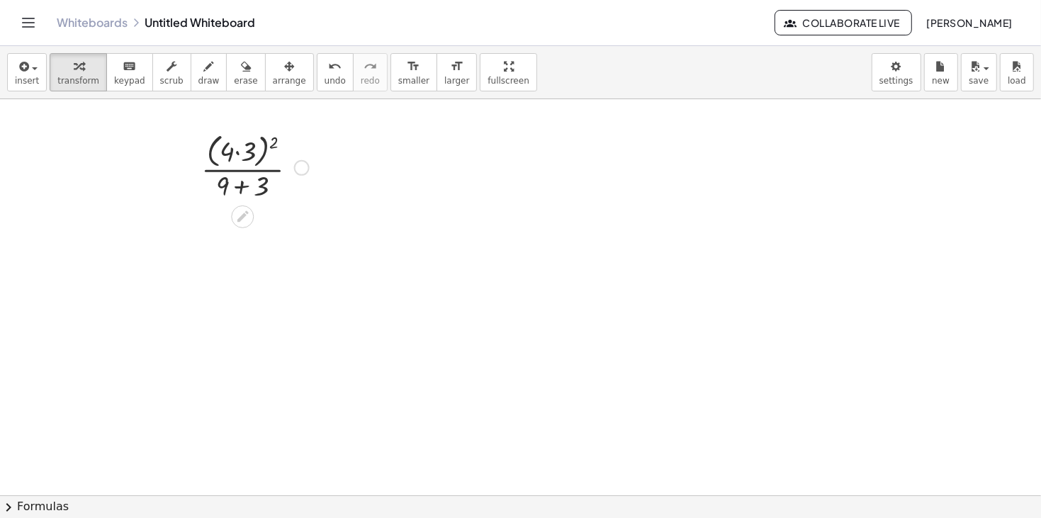
click at [242, 188] on div at bounding box center [255, 166] width 122 height 75
click at [237, 227] on div at bounding box center [255, 241] width 122 height 75
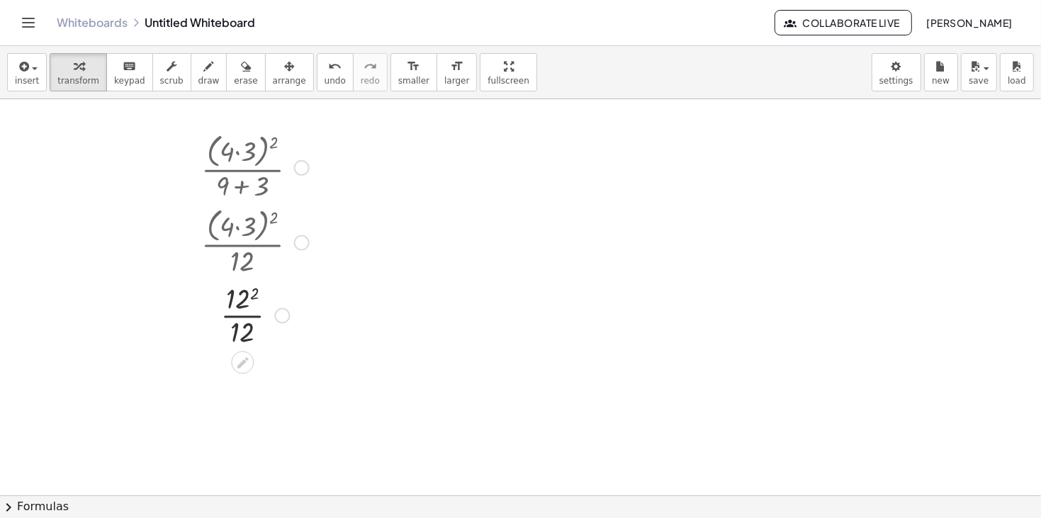
click at [244, 294] on div at bounding box center [255, 314] width 122 height 71
click at [241, 389] on div at bounding box center [255, 385] width 122 height 71
click at [299, 168] on div at bounding box center [302, 168] width 16 height 16
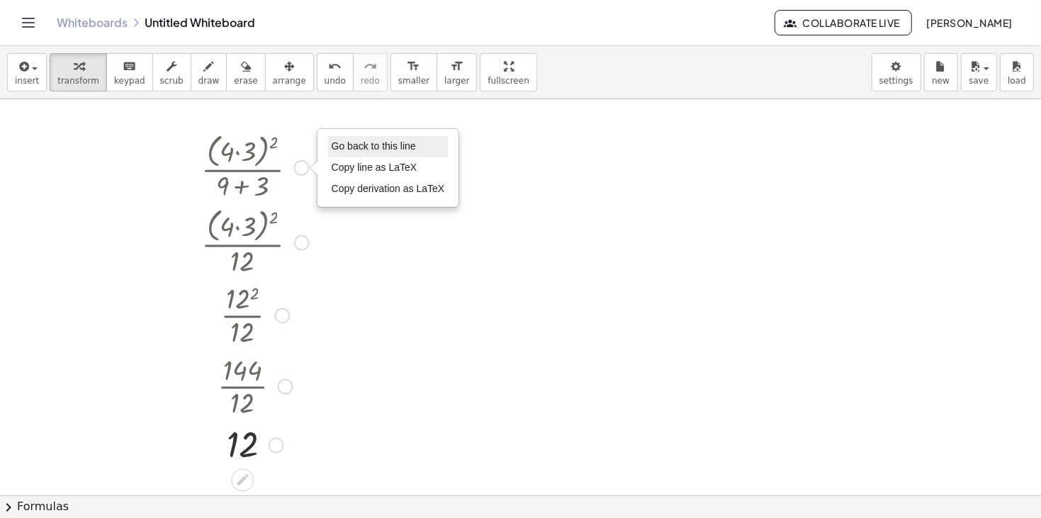
click at [360, 145] on span "Go back to this line" at bounding box center [374, 145] width 84 height 11
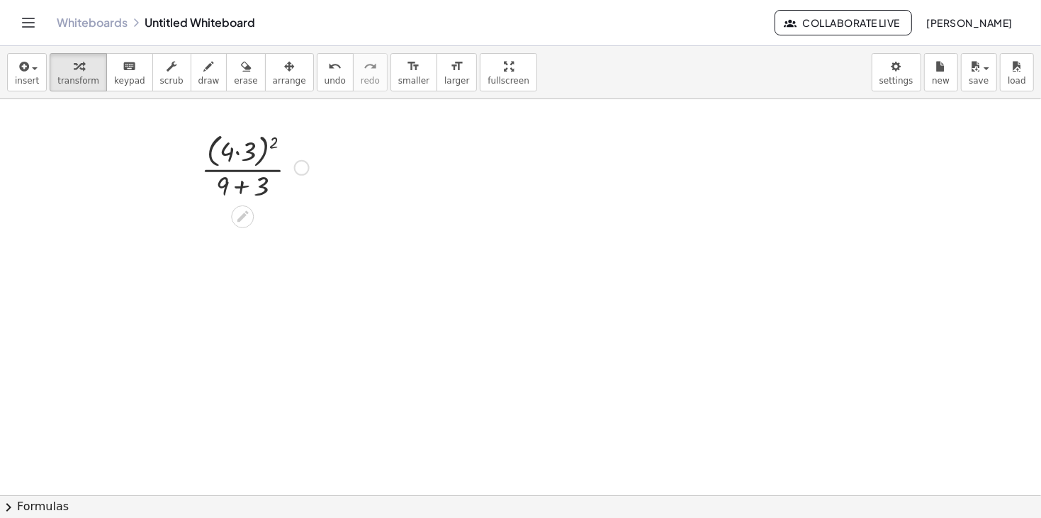
click at [301, 164] on div "Go back to this line Copy line as LaTeX Copy derivation as LaTeX" at bounding box center [302, 168] width 16 height 16
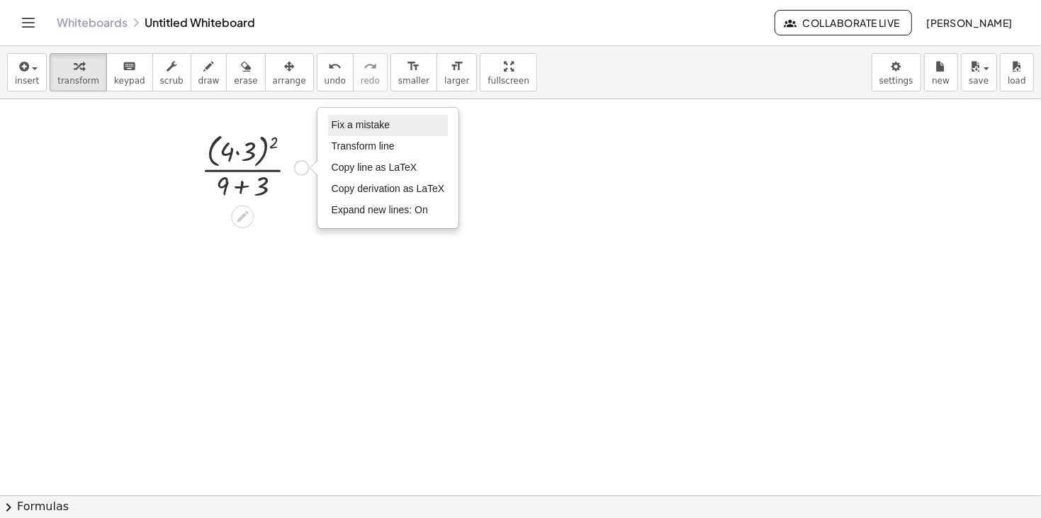
click at [357, 118] on li "Fix a mistake" at bounding box center [388, 125] width 120 height 21
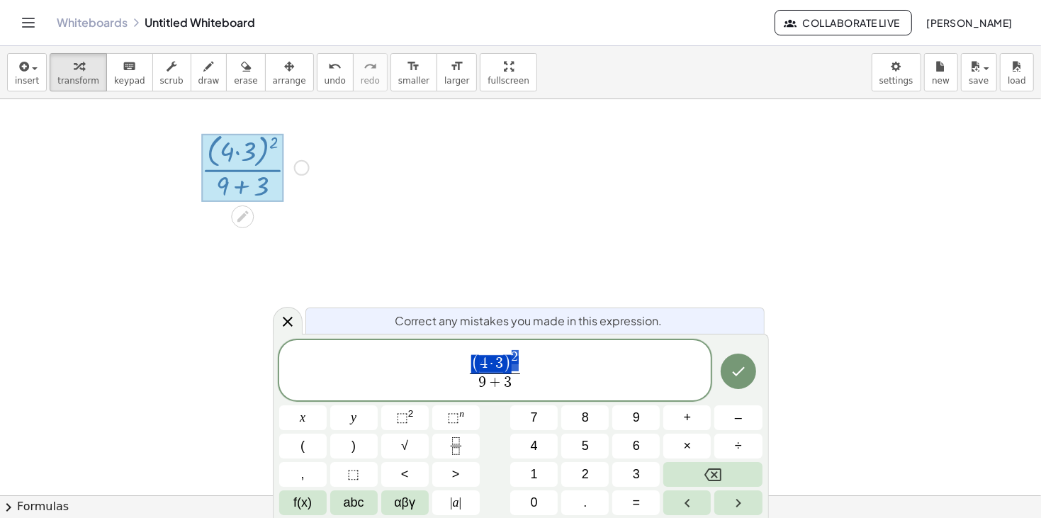
drag, startPoint x: 514, startPoint y: 363, endPoint x: 491, endPoint y: 363, distance: 23.4
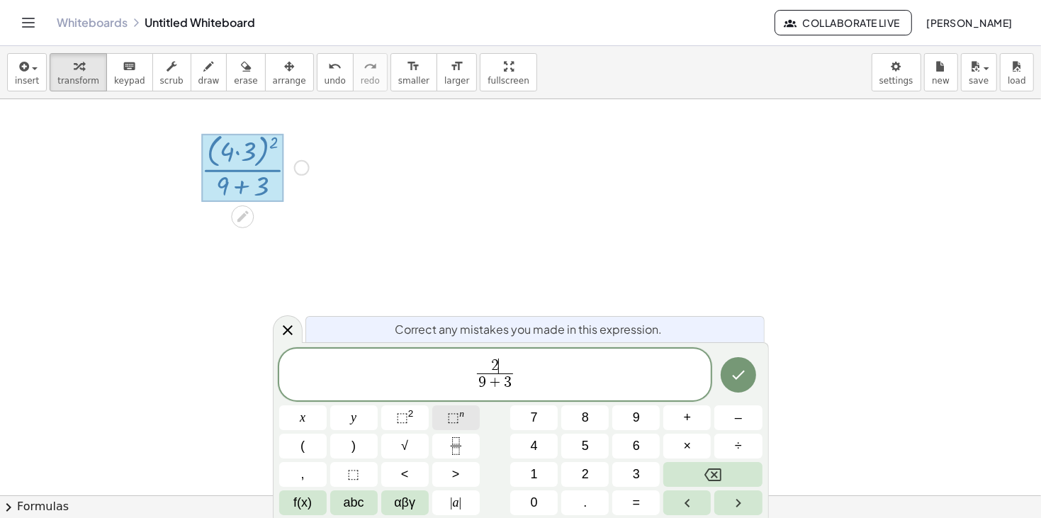
click at [457, 414] on span "⬚" at bounding box center [453, 417] width 12 height 14
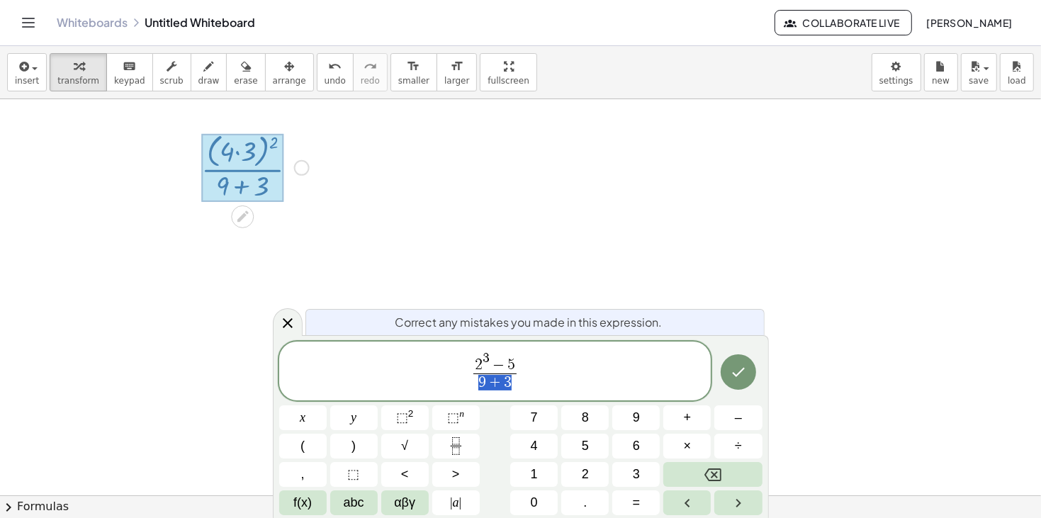
drag, startPoint x: 516, startPoint y: 384, endPoint x: 475, endPoint y: 383, distance: 41.1
click at [475, 383] on span "9 + 3" at bounding box center [495, 382] width 44 height 19
click at [754, 366] on button "Done" at bounding box center [738, 371] width 35 height 35
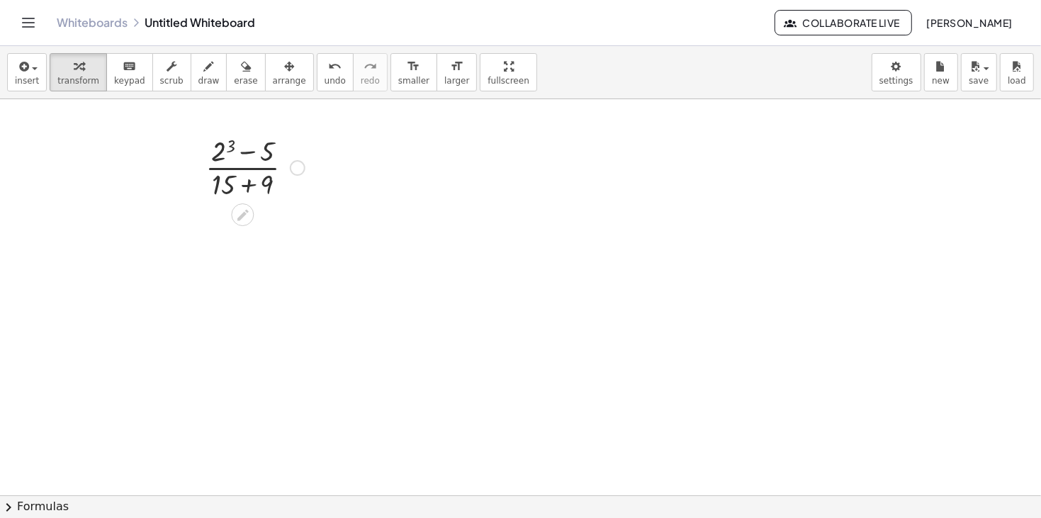
click at [229, 145] on div at bounding box center [254, 166] width 113 height 71
click at [247, 227] on div at bounding box center [254, 237] width 113 height 71
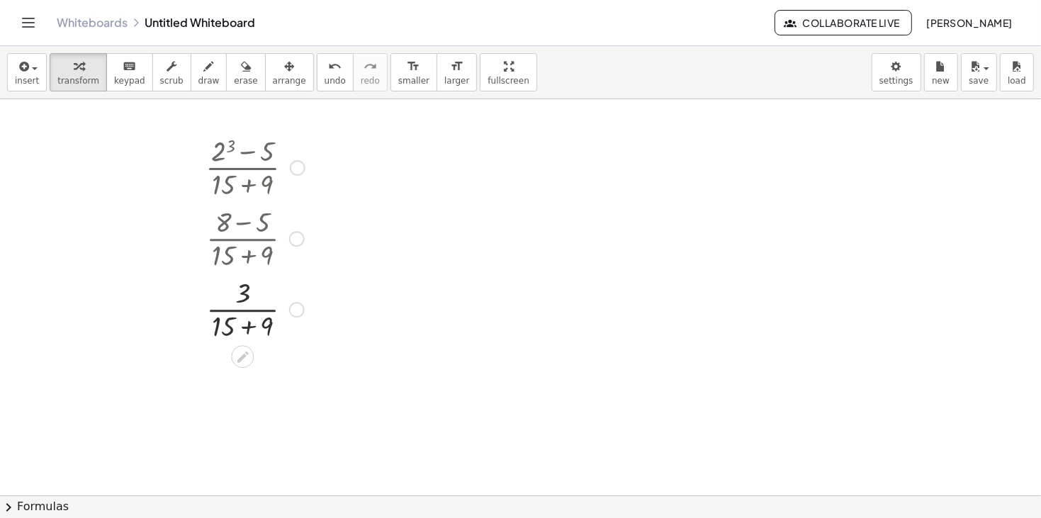
click at [246, 322] on div at bounding box center [254, 308] width 113 height 71
click at [239, 310] on div at bounding box center [254, 308] width 113 height 71
click at [239, 391] on div at bounding box center [254, 379] width 113 height 71
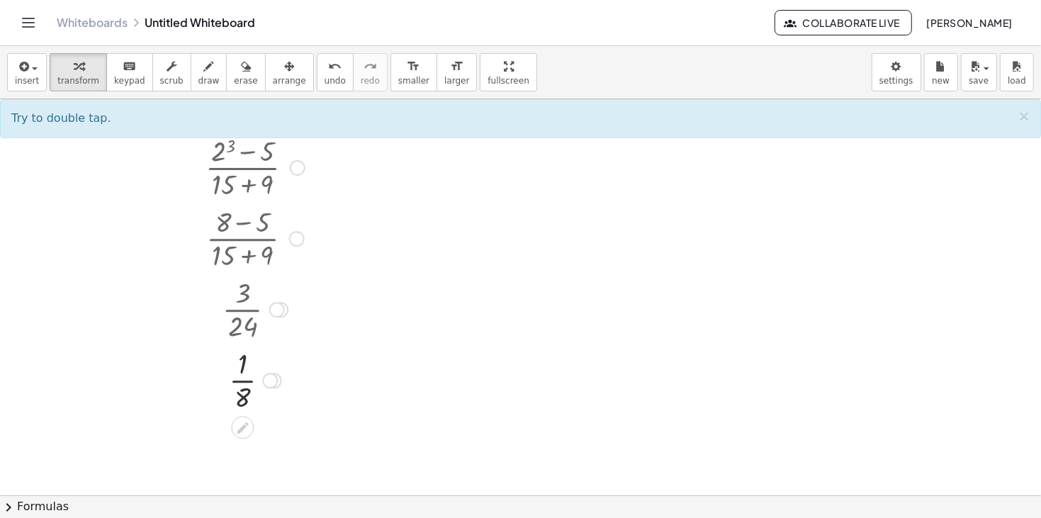
click at [244, 378] on div at bounding box center [254, 379] width 113 height 71
click at [310, 171] on div at bounding box center [254, 166] width 113 height 71
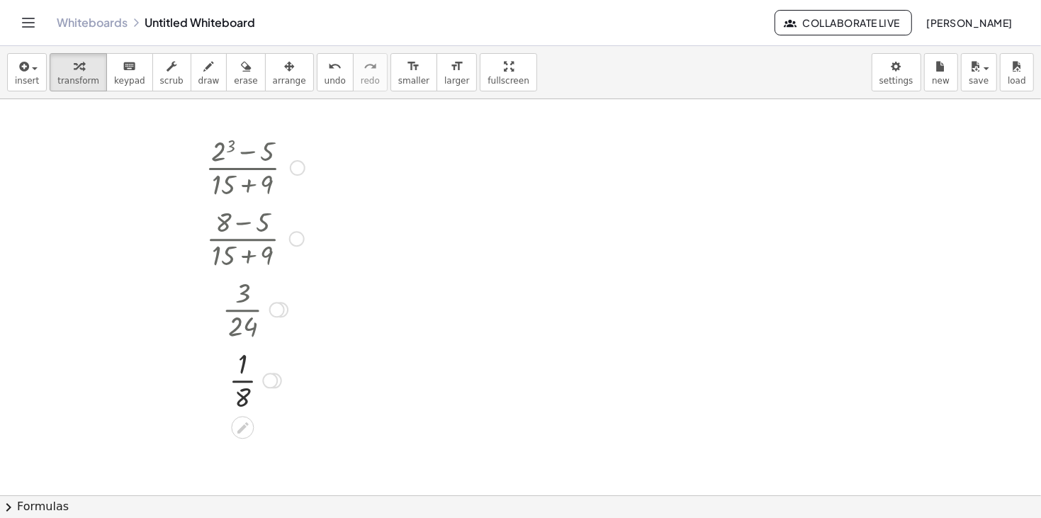
click at [300, 172] on div at bounding box center [298, 168] width 16 height 16
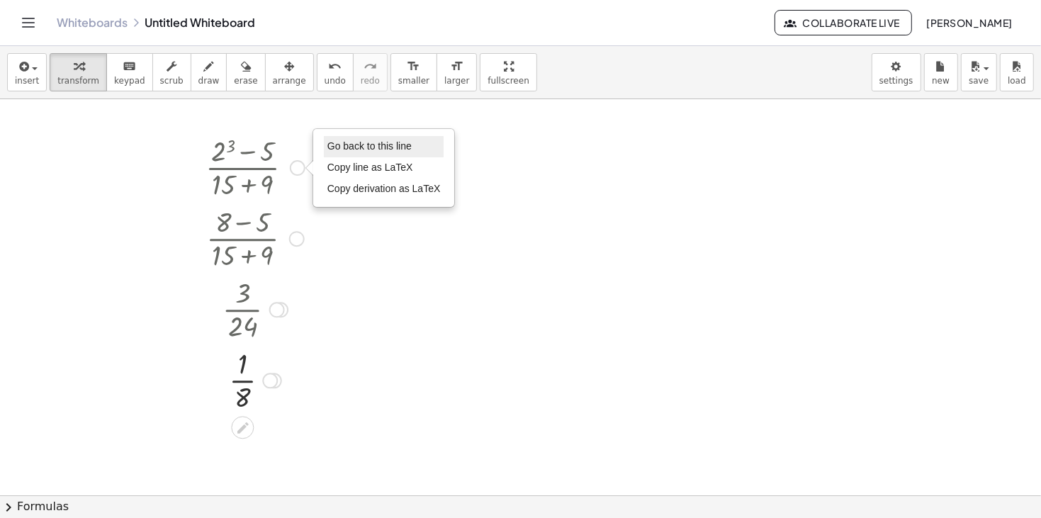
click at [352, 153] on li "Go back to this line" at bounding box center [384, 146] width 120 height 21
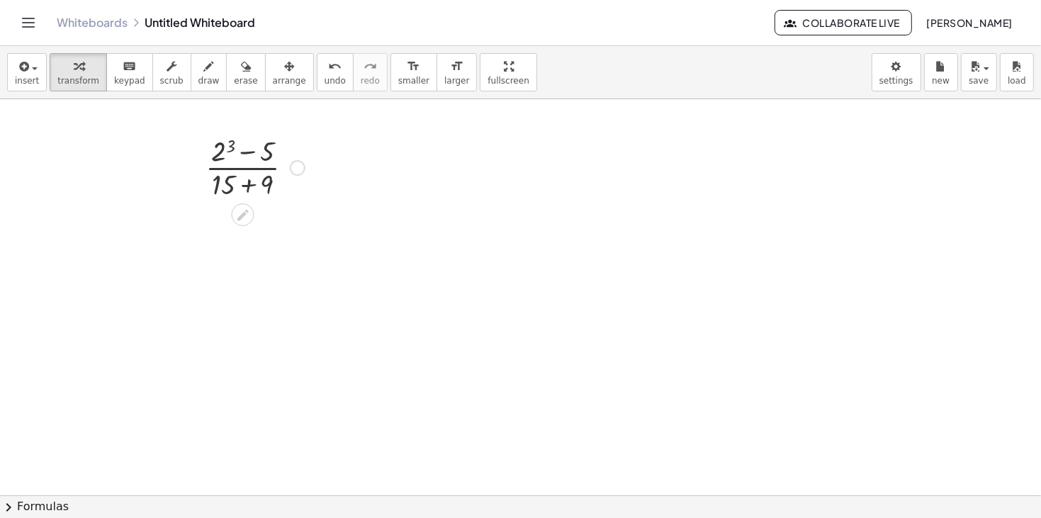
click at [298, 169] on div "Go back to this line Copy line as LaTeX Copy derivation as LaTeX" at bounding box center [298, 168] width 16 height 16
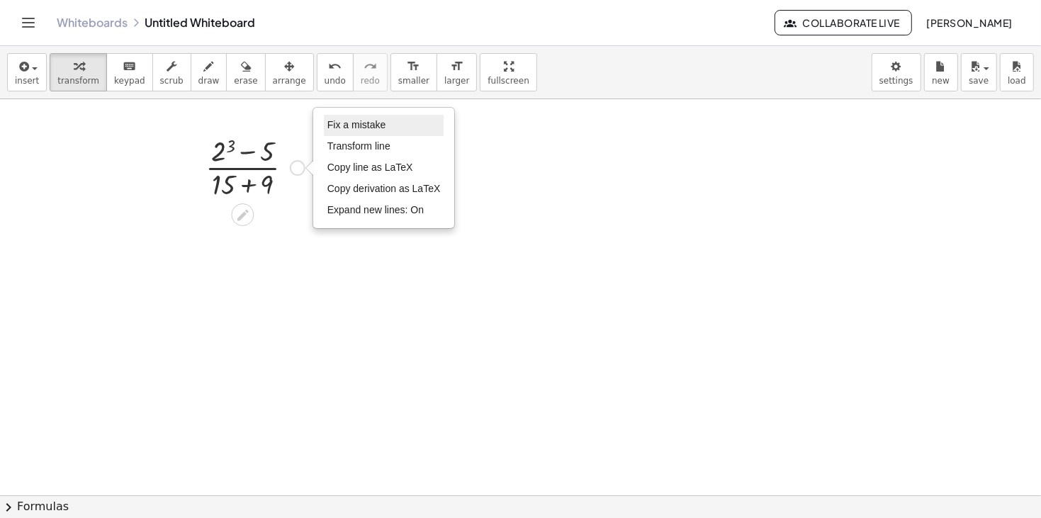
click at [354, 128] on span "Fix a mistake" at bounding box center [356, 124] width 58 height 11
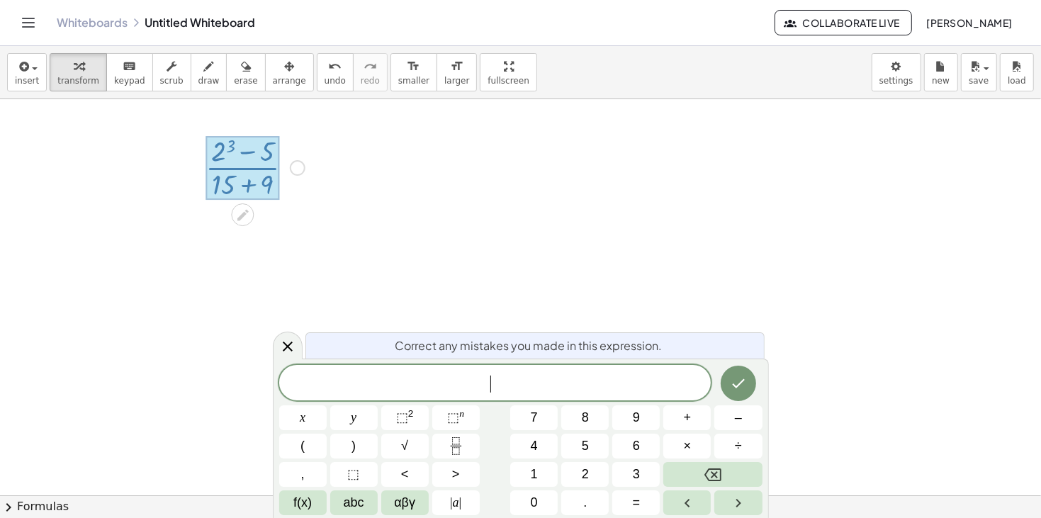
click at [554, 386] on span "​" at bounding box center [495, 384] width 432 height 20
